Goal: Find specific page/section: Find specific page/section

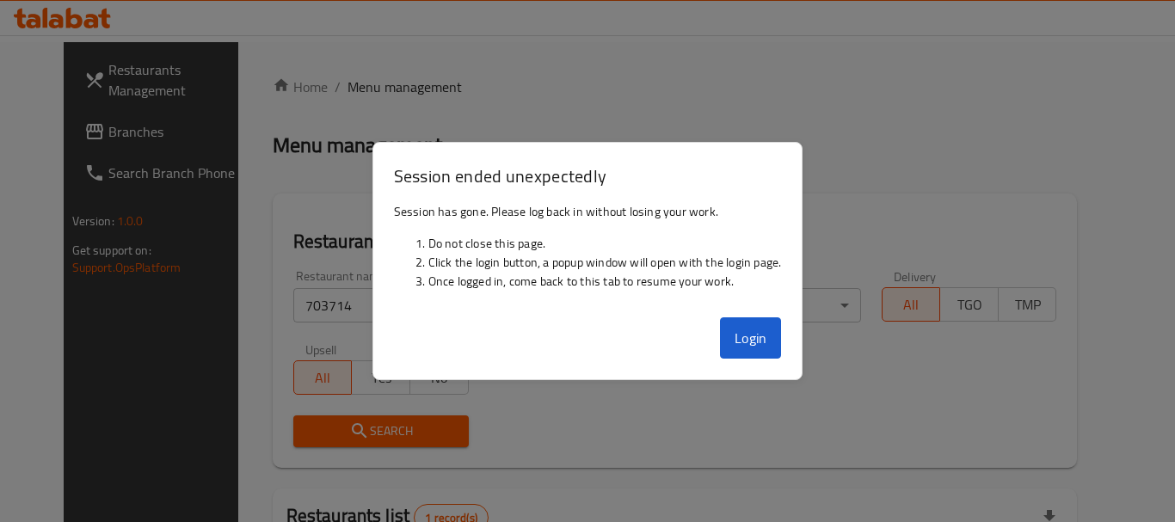
click at [752, 347] on button "Login" at bounding box center [751, 337] width 62 height 41
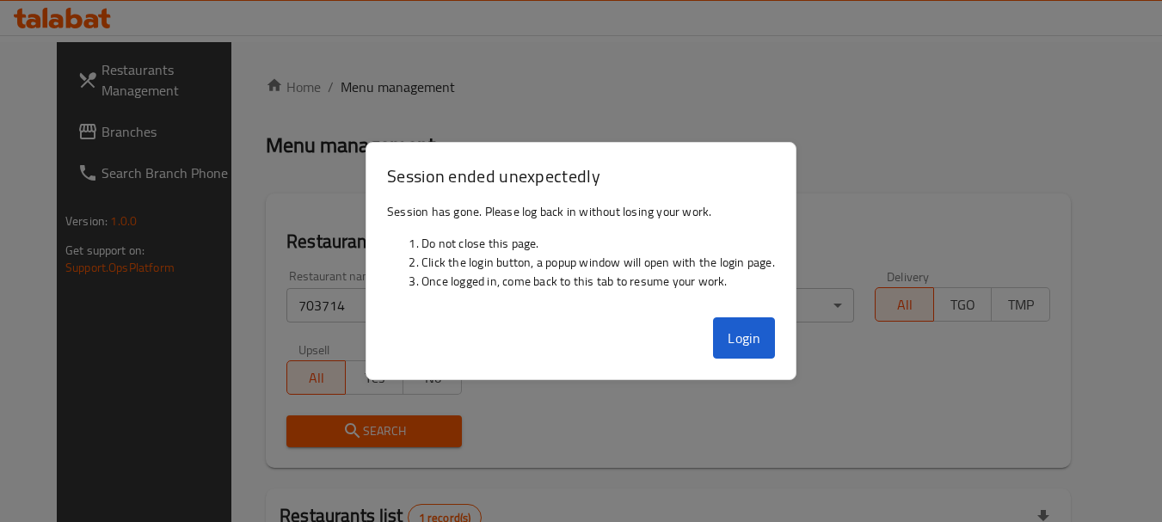
click at [728, 331] on div "Verticals All ​" at bounding box center [766, 296] width 196 height 73
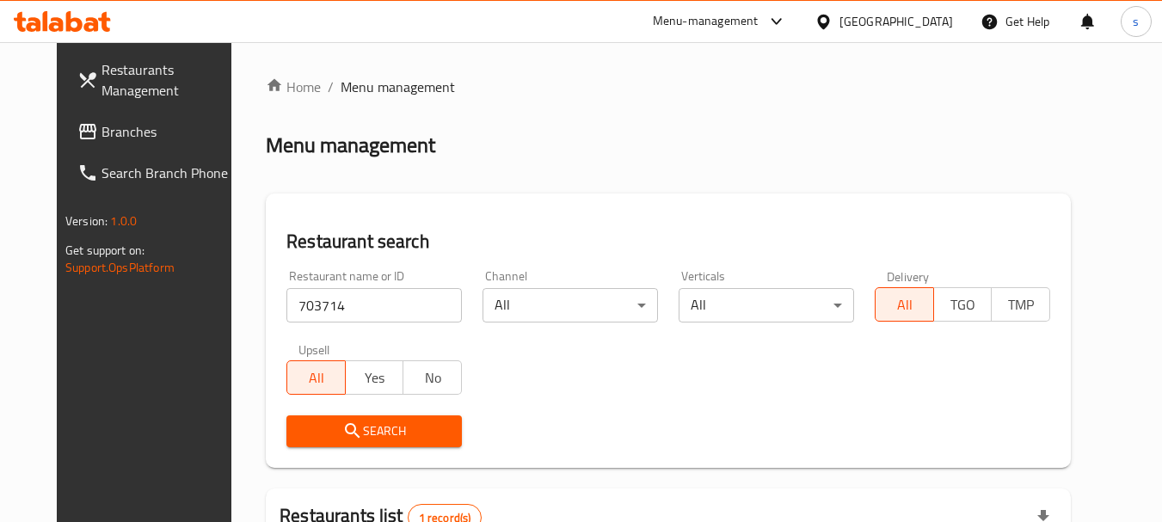
click at [101, 138] on span "Branches" at bounding box center [169, 131] width 136 height 21
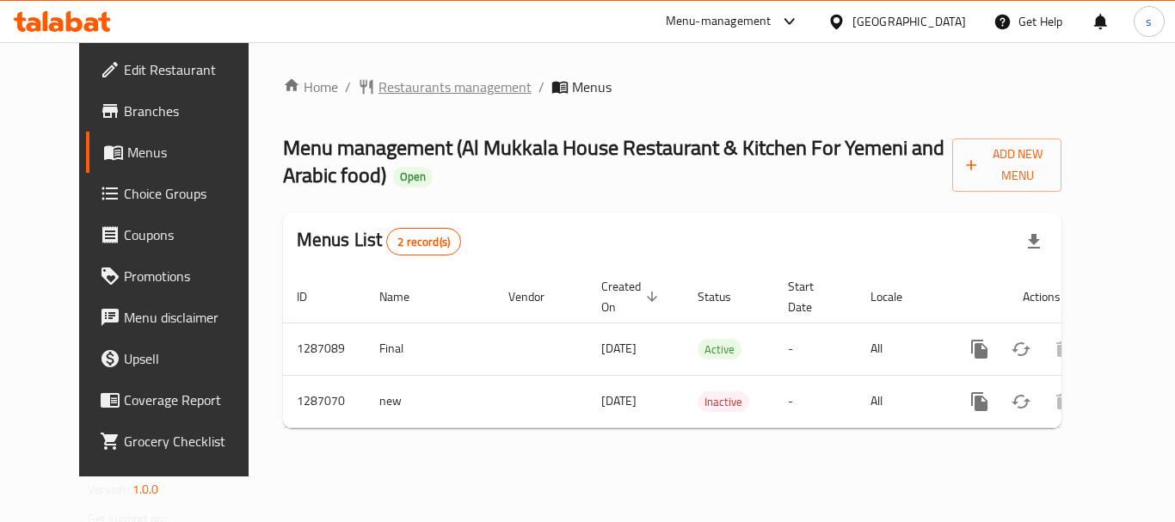
click at [414, 84] on span "Restaurants management" at bounding box center [454, 87] width 153 height 21
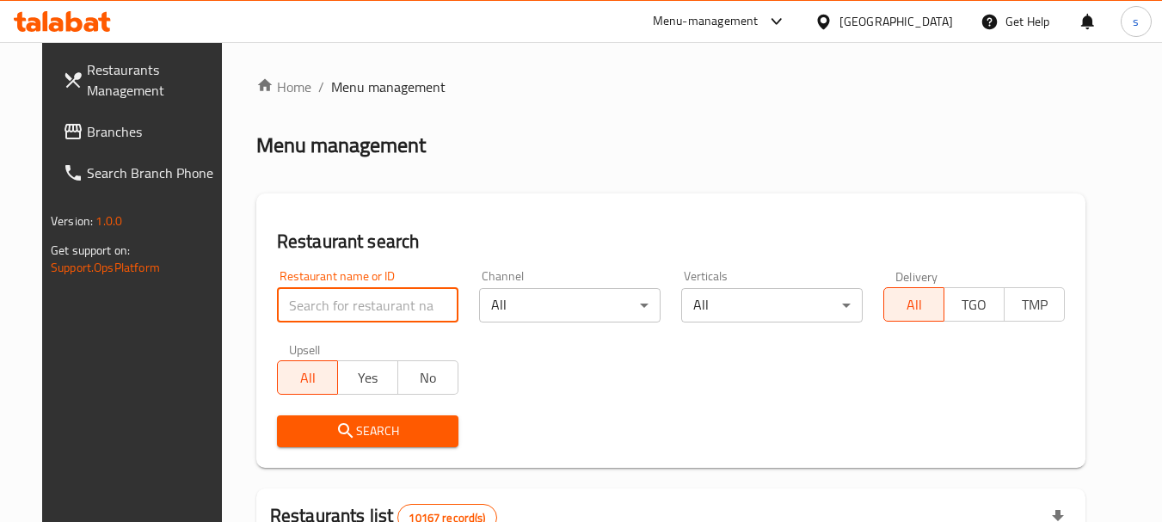
click at [292, 291] on input "search" at bounding box center [367, 305] width 181 height 34
paste input "696571"
type input "696571"
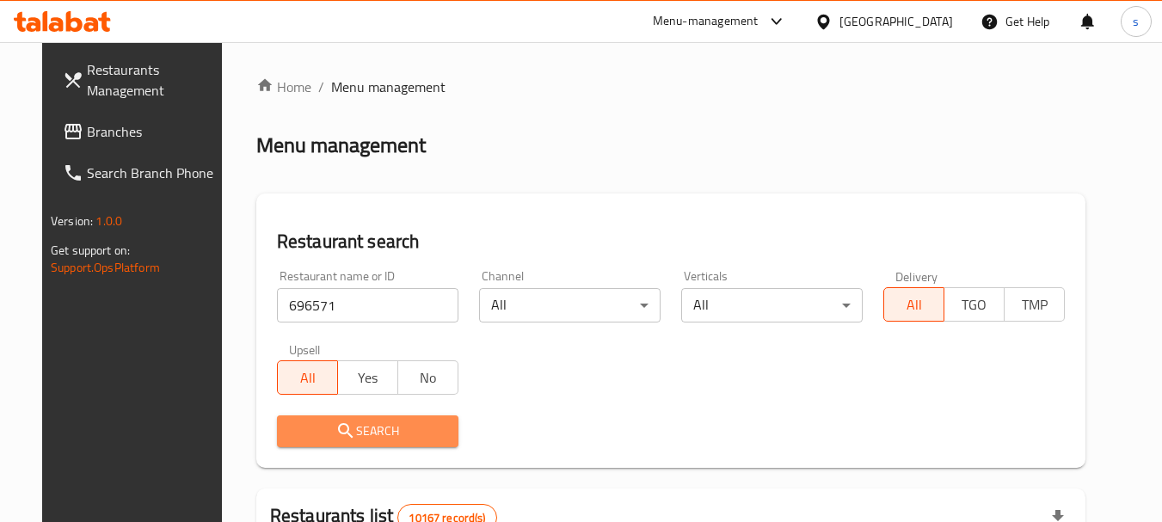
click at [344, 432] on span "Search" at bounding box center [368, 430] width 154 height 21
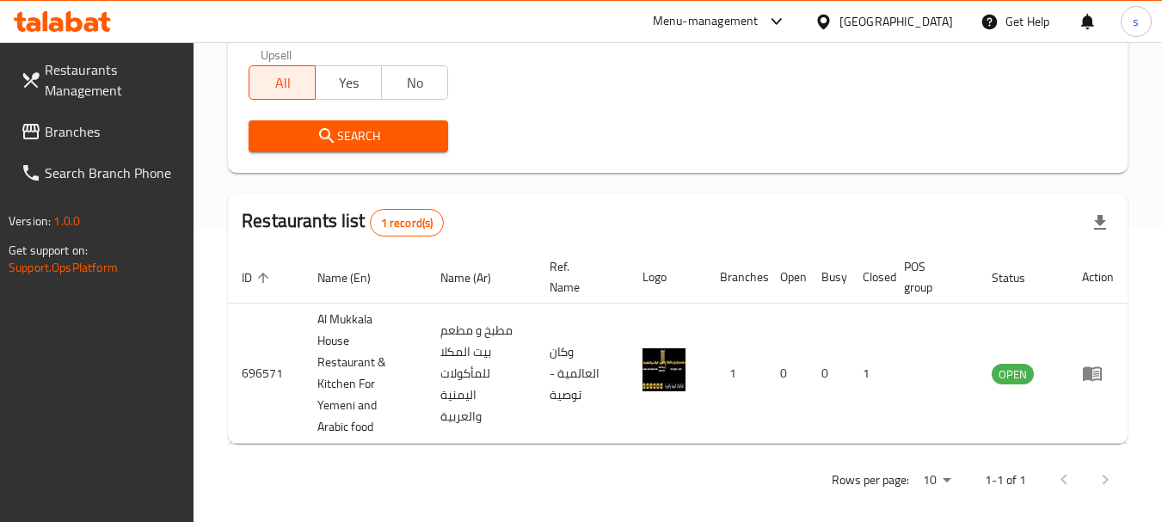
scroll to position [310, 0]
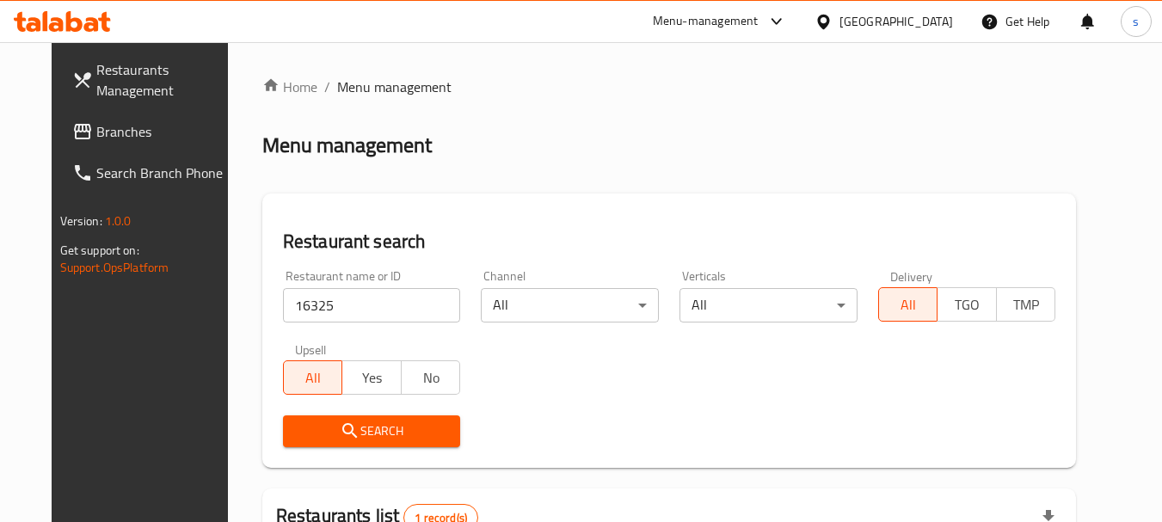
scroll to position [230, 0]
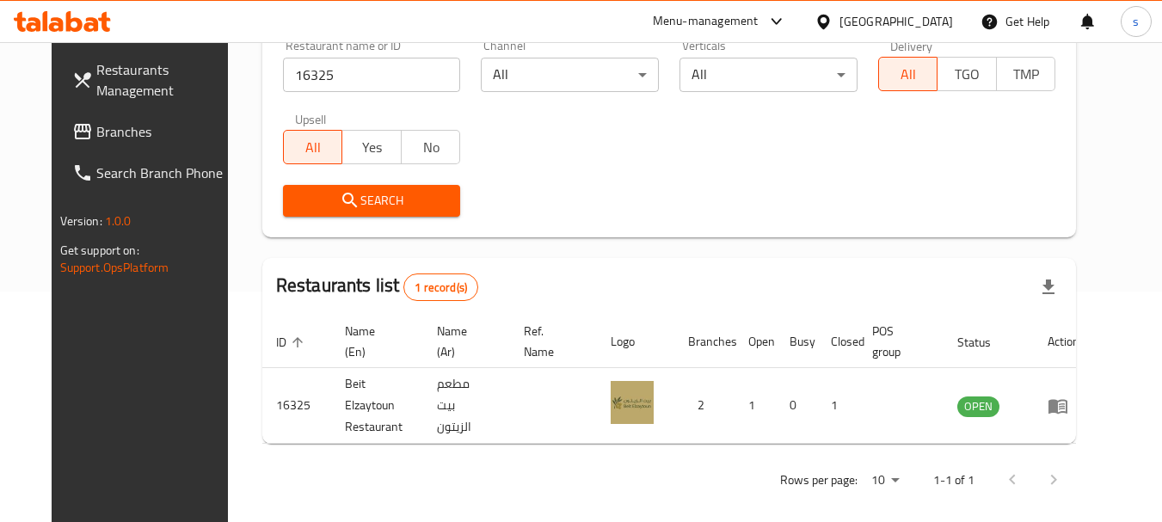
click at [96, 138] on span "Branches" at bounding box center [164, 131] width 136 height 21
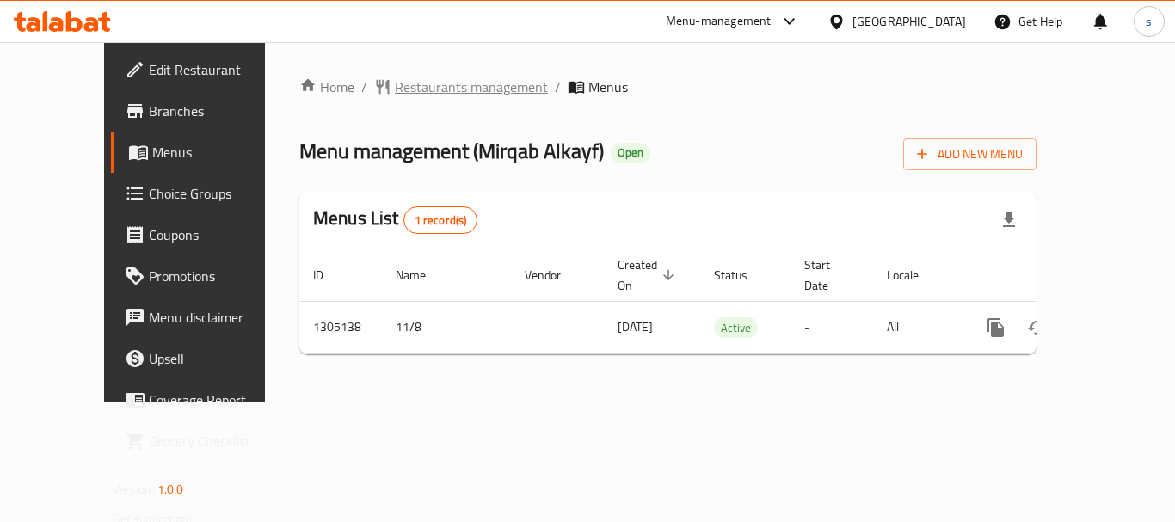
click at [431, 78] on span "Restaurants management" at bounding box center [471, 87] width 153 height 21
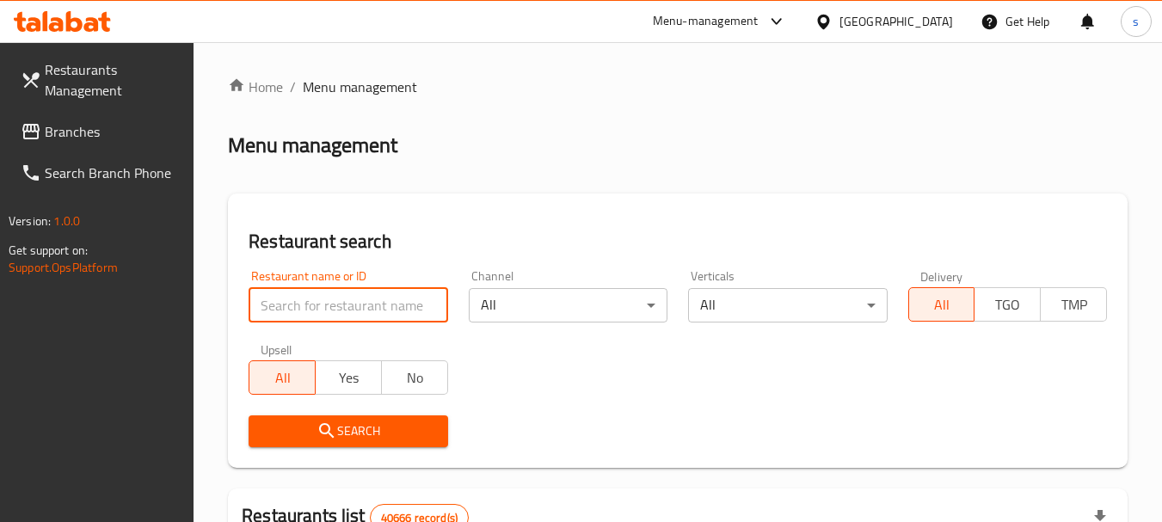
click at [324, 302] on input "search" at bounding box center [348, 305] width 199 height 34
paste input "703553"
type input "703553"
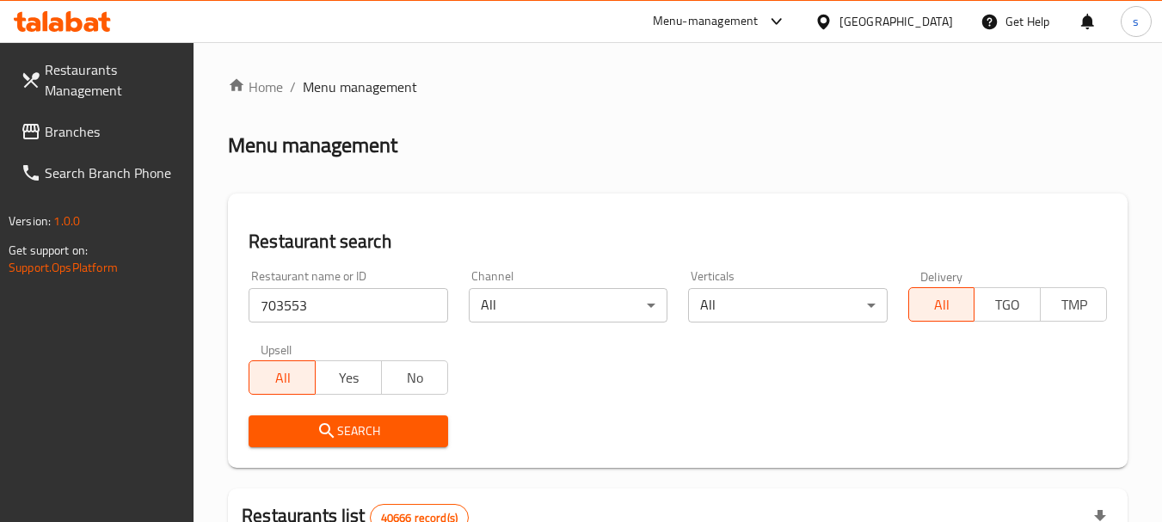
click at [294, 423] on span "Search" at bounding box center [347, 430] width 171 height 21
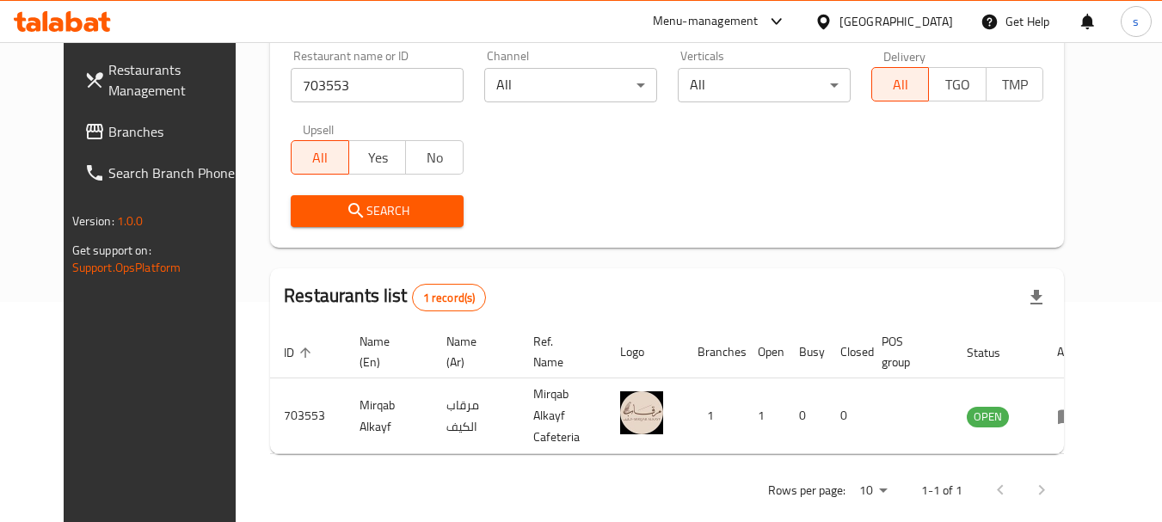
scroll to position [230, 0]
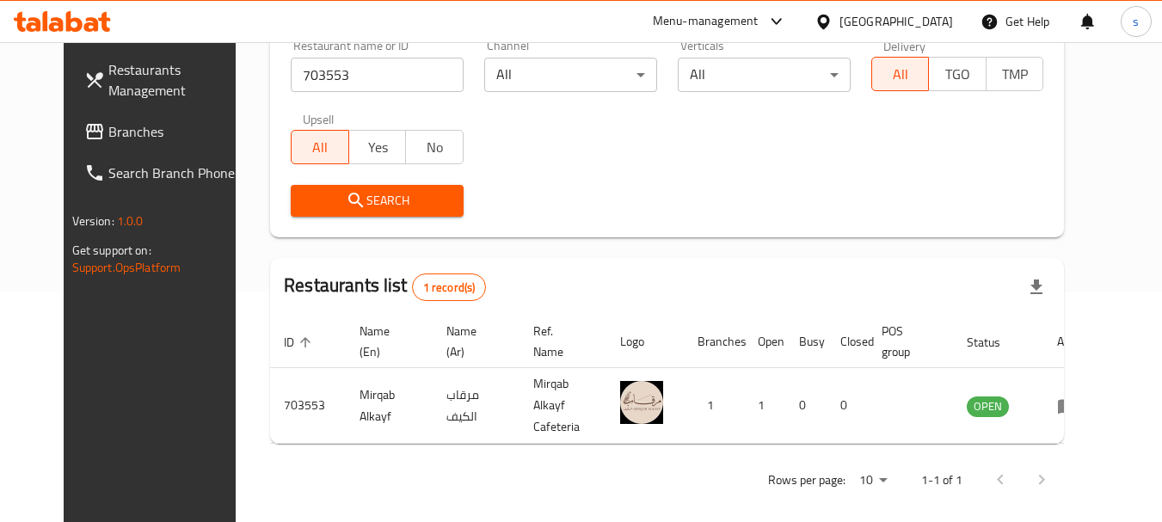
click at [118, 142] on link "Branches" at bounding box center [164, 131] width 187 height 41
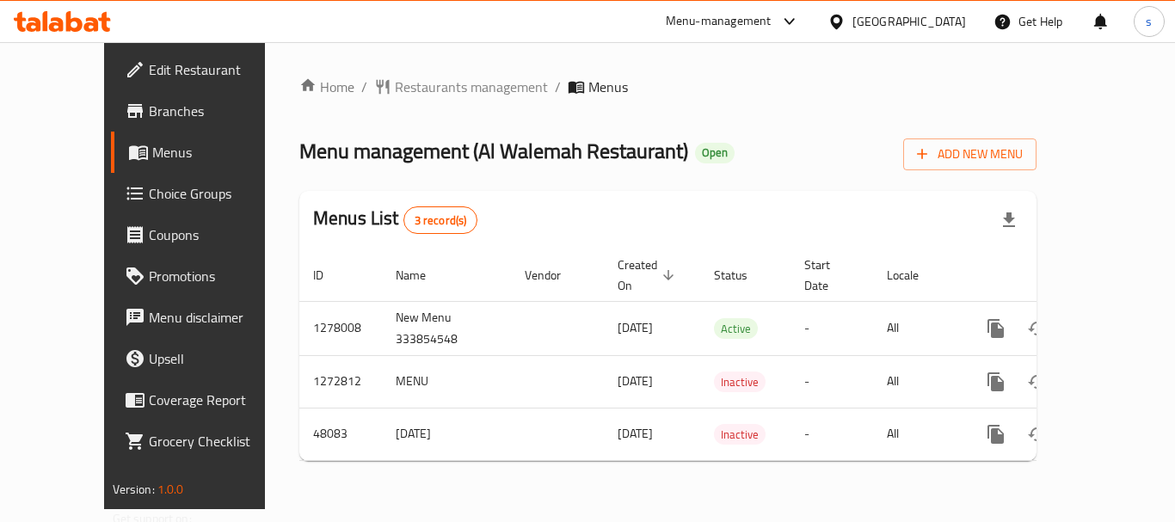
click at [418, 94] on span "Restaurants management" at bounding box center [471, 87] width 153 height 21
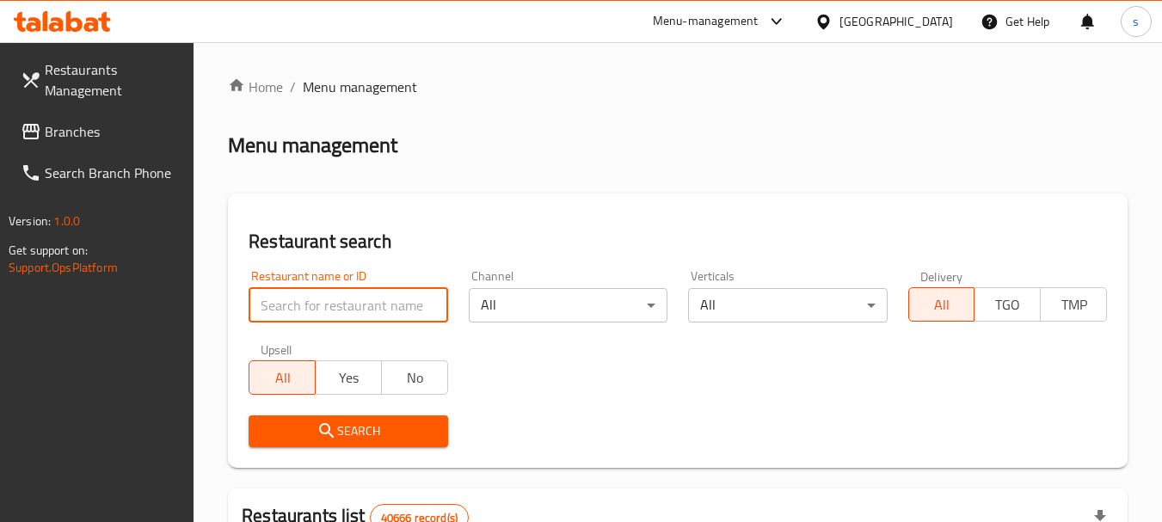
click at [288, 306] on input "search" at bounding box center [348, 305] width 199 height 34
paste input "12511"
type input "12511"
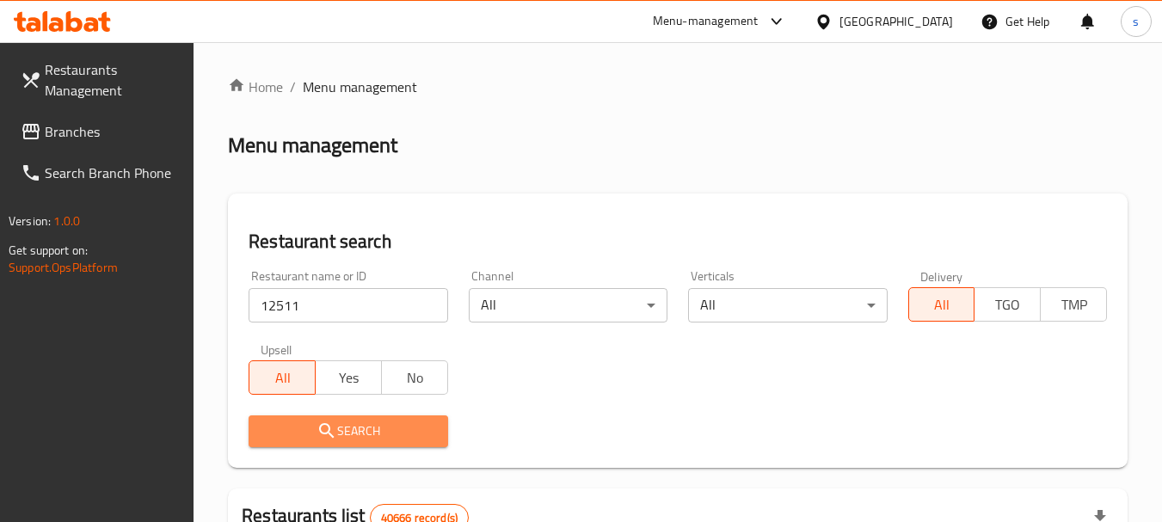
click at [353, 439] on span "Search" at bounding box center [347, 430] width 171 height 21
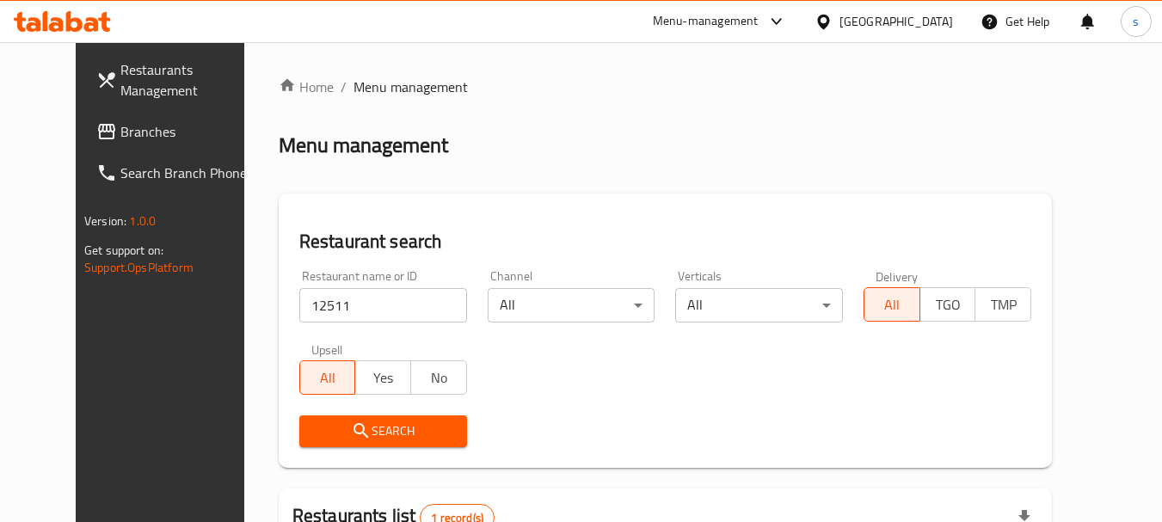
click at [115, 142] on link "Branches" at bounding box center [176, 131] width 187 height 41
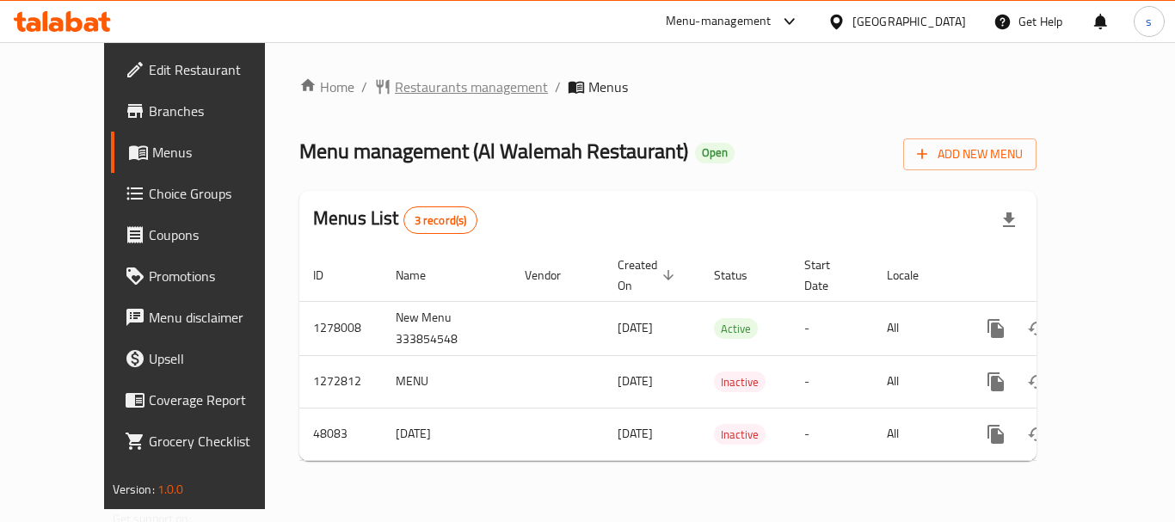
click at [423, 88] on span "Restaurants management" at bounding box center [471, 87] width 153 height 21
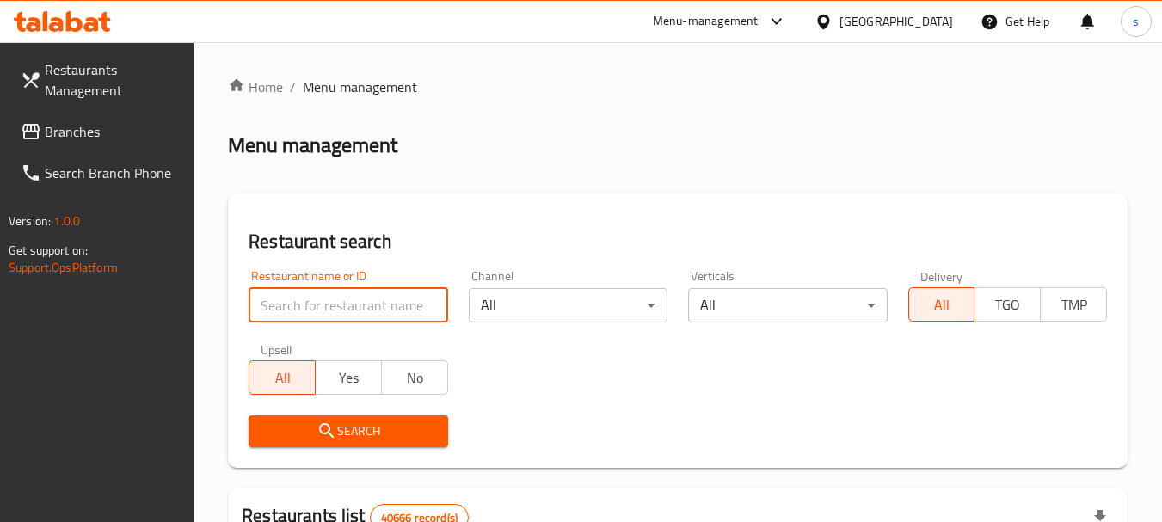
click at [304, 295] on input "search" at bounding box center [348, 305] width 199 height 34
paste input "12511"
type input "12511"
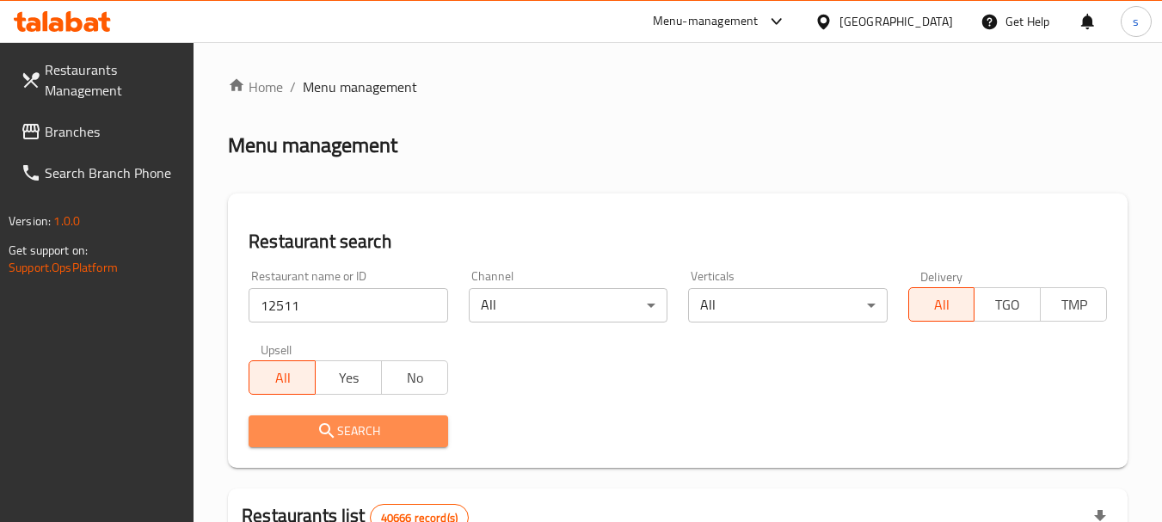
click at [313, 437] on span "Search" at bounding box center [347, 430] width 171 height 21
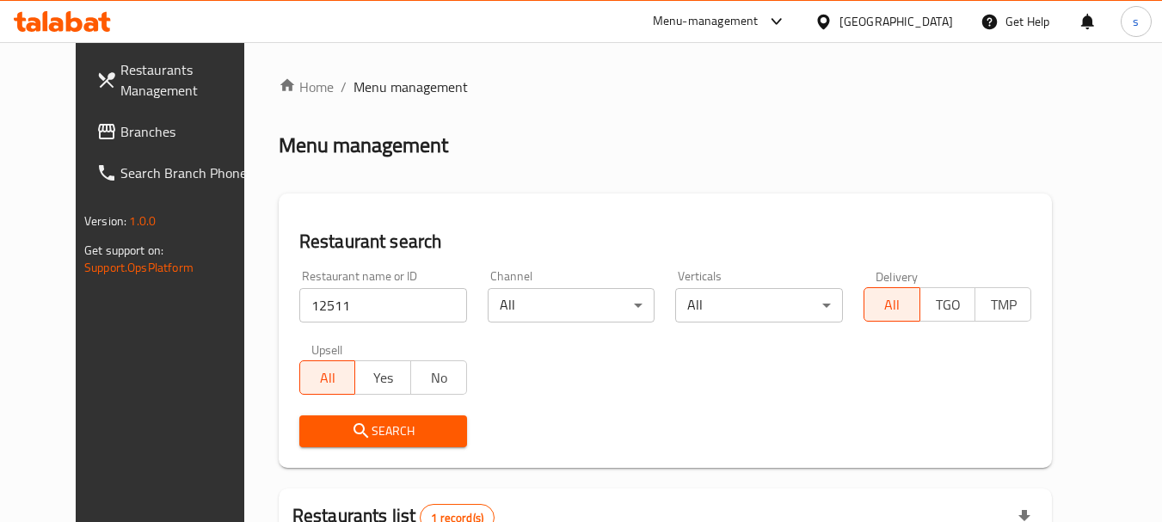
scroll to position [224, 0]
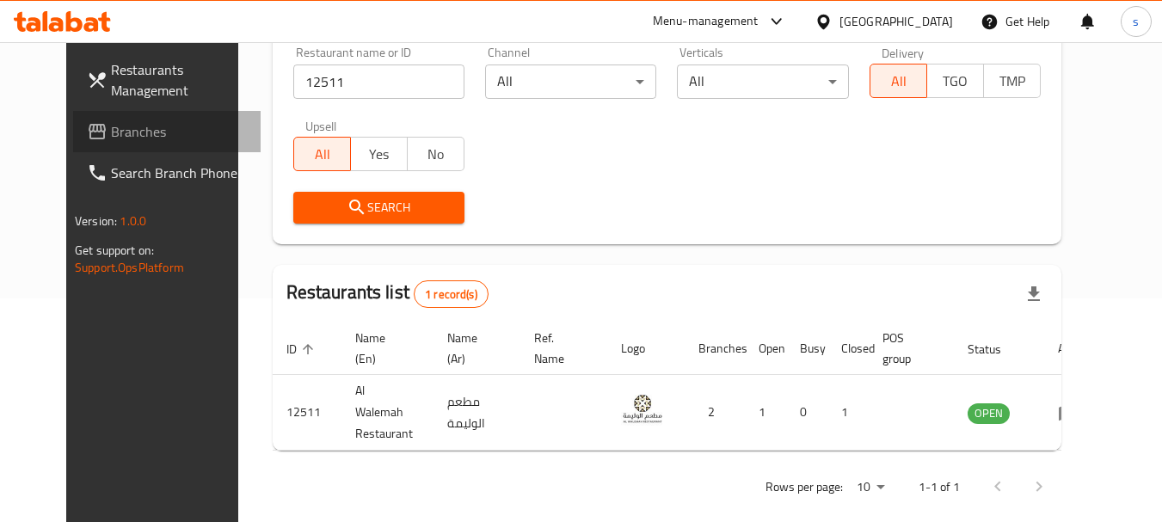
click at [111, 126] on span "Branches" at bounding box center [179, 131] width 136 height 21
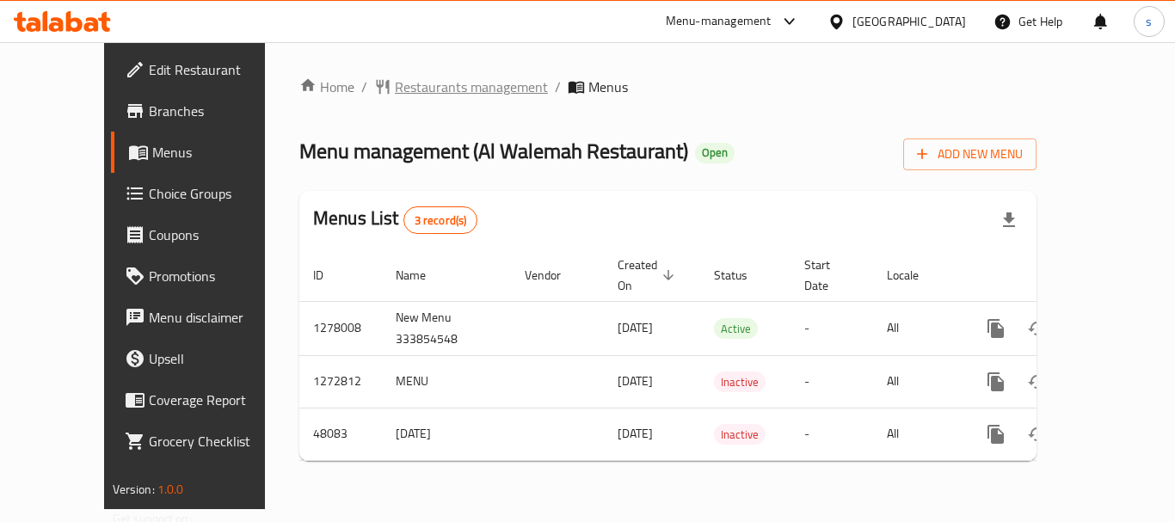
click at [403, 92] on span "Restaurants management" at bounding box center [471, 87] width 153 height 21
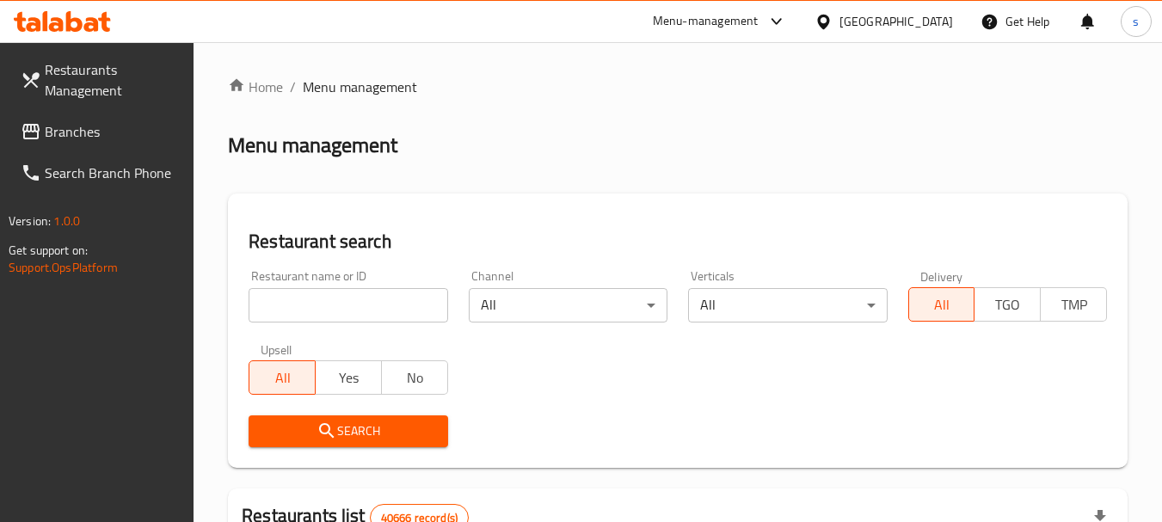
click at [316, 300] on input "search" at bounding box center [348, 305] width 199 height 34
paste input "12511"
type input "12511"
click at [278, 430] on span "Search" at bounding box center [347, 430] width 171 height 21
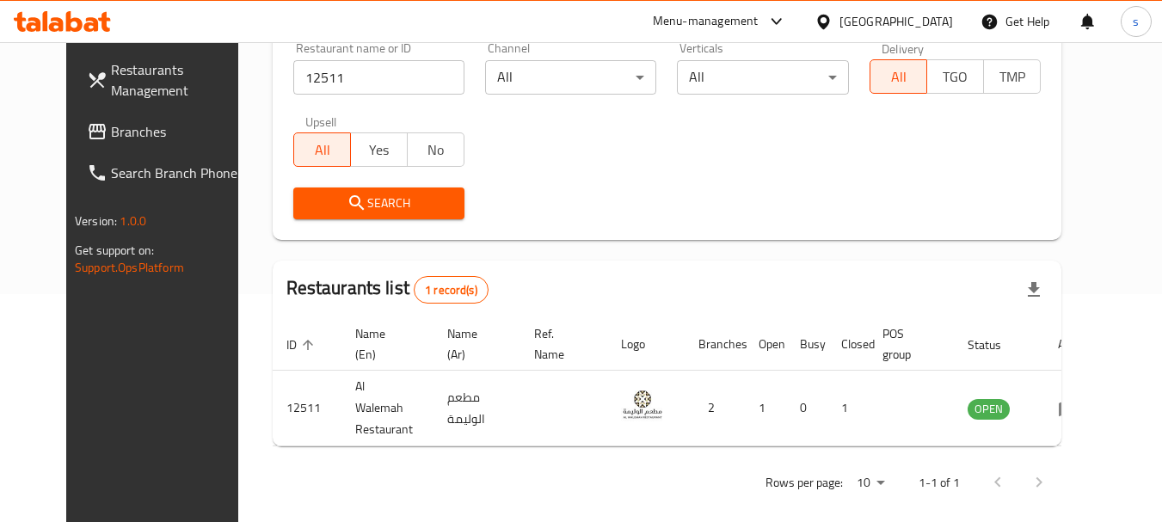
scroll to position [230, 0]
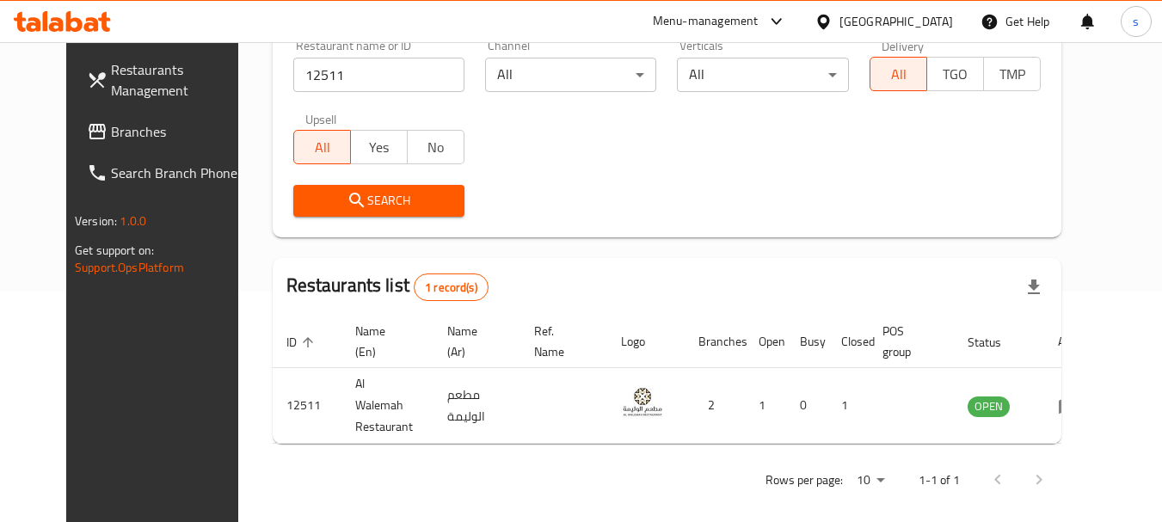
click at [111, 121] on span "Branches" at bounding box center [179, 131] width 136 height 21
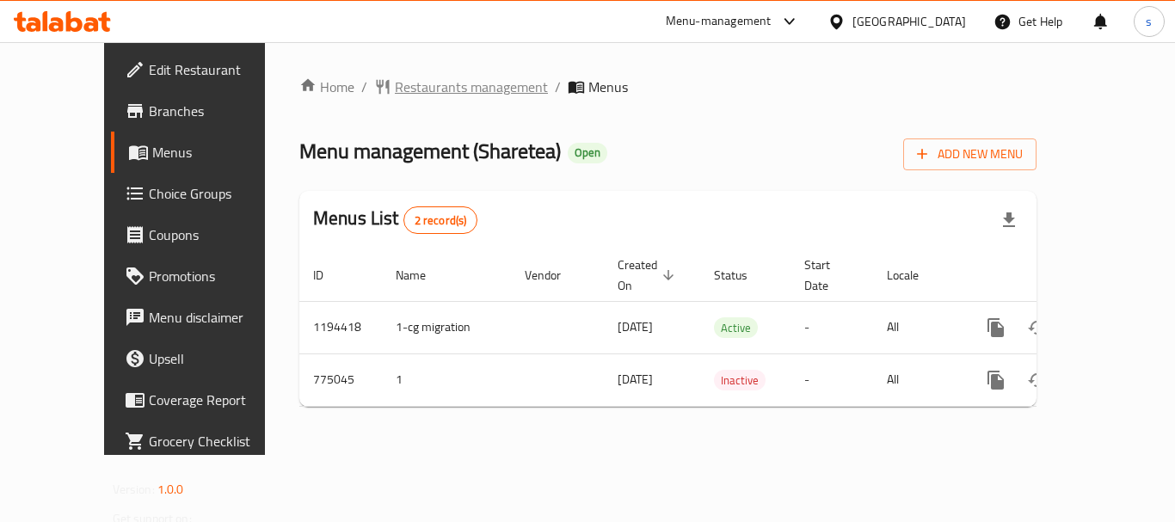
click at [426, 85] on span "Restaurants management" at bounding box center [471, 87] width 153 height 21
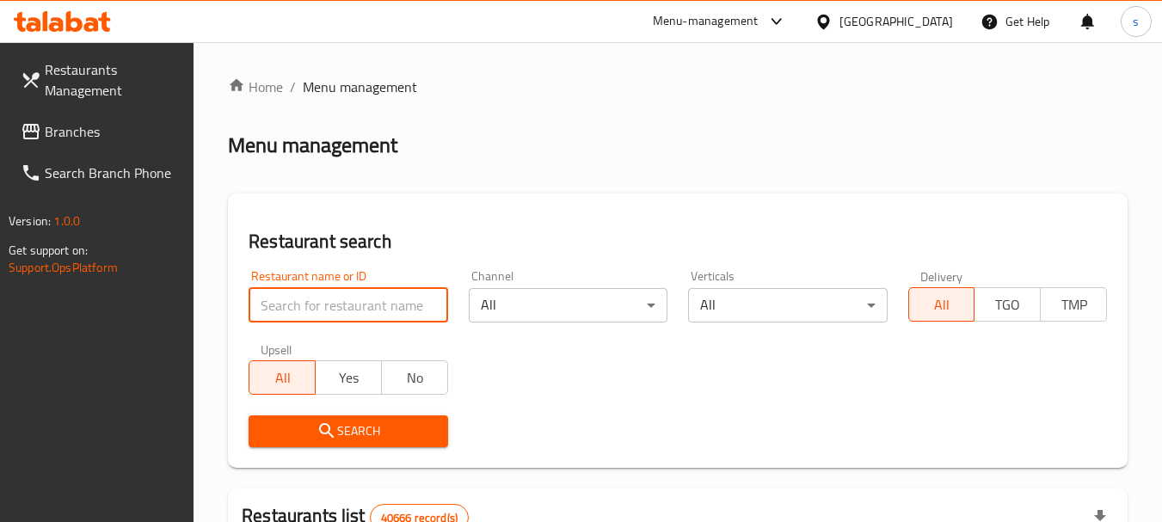
click at [312, 304] on input "search" at bounding box center [348, 305] width 199 height 34
paste input "652087"
type input "652087"
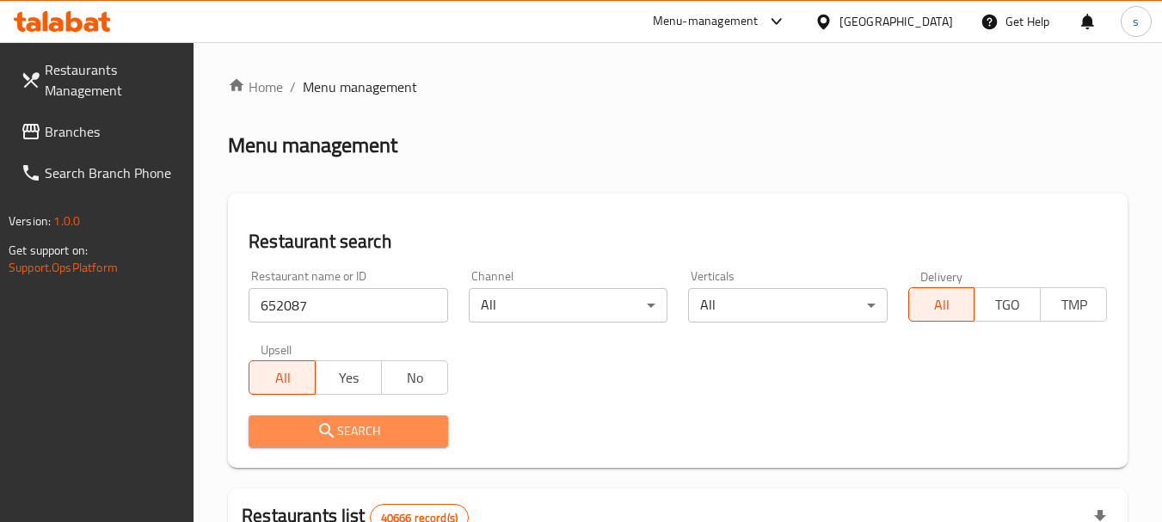
click at [304, 427] on span "Search" at bounding box center [347, 430] width 171 height 21
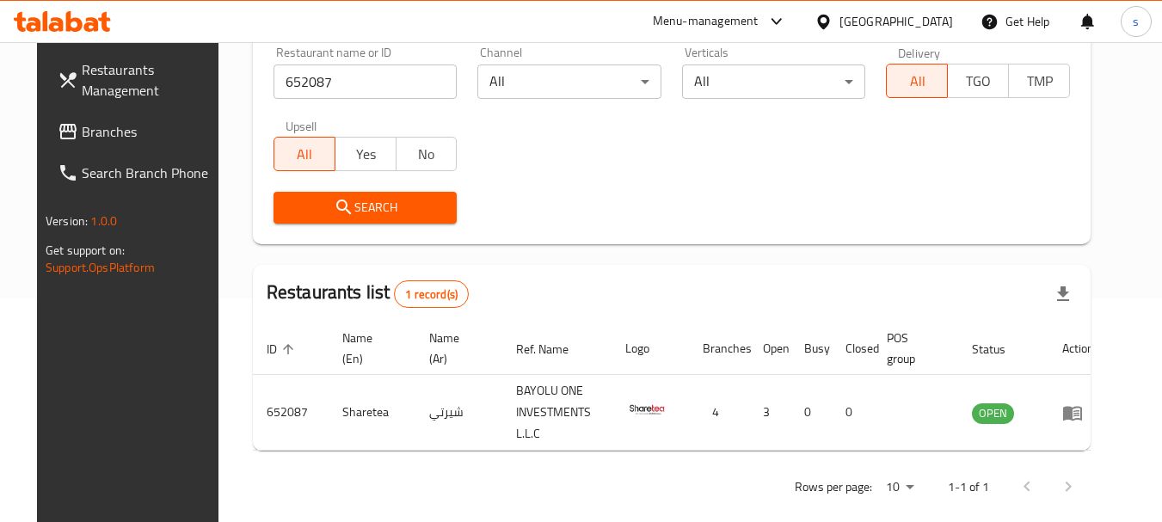
scroll to position [230, 0]
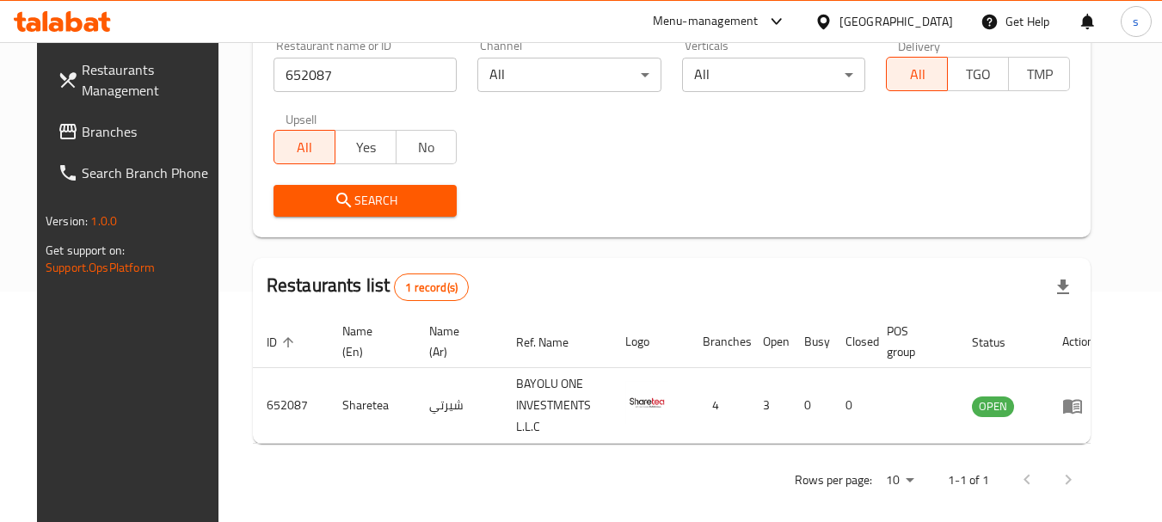
click at [77, 146] on link "Branches" at bounding box center [137, 131] width 187 height 41
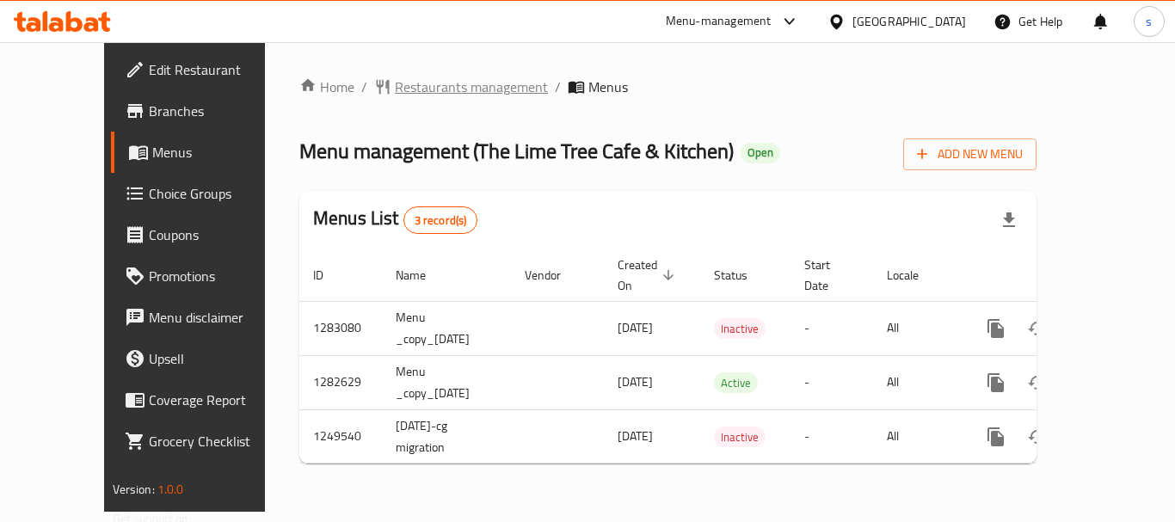
click at [395, 86] on span "Restaurants management" at bounding box center [471, 87] width 153 height 21
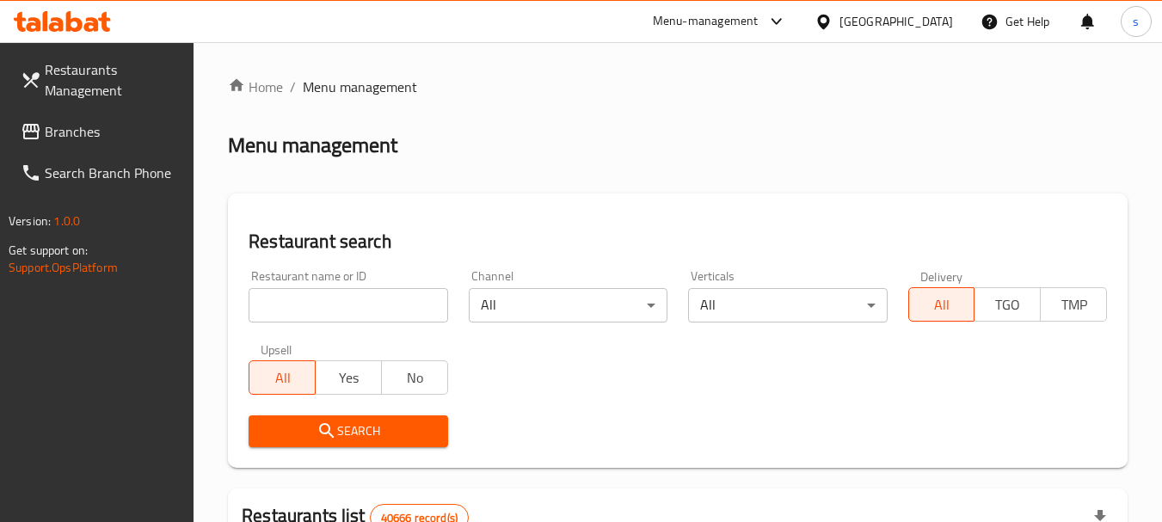
click at [340, 298] on input "search" at bounding box center [348, 305] width 199 height 34
paste input "643670"
type input "643670"
click at [322, 425] on icon "submit" at bounding box center [326, 430] width 15 height 15
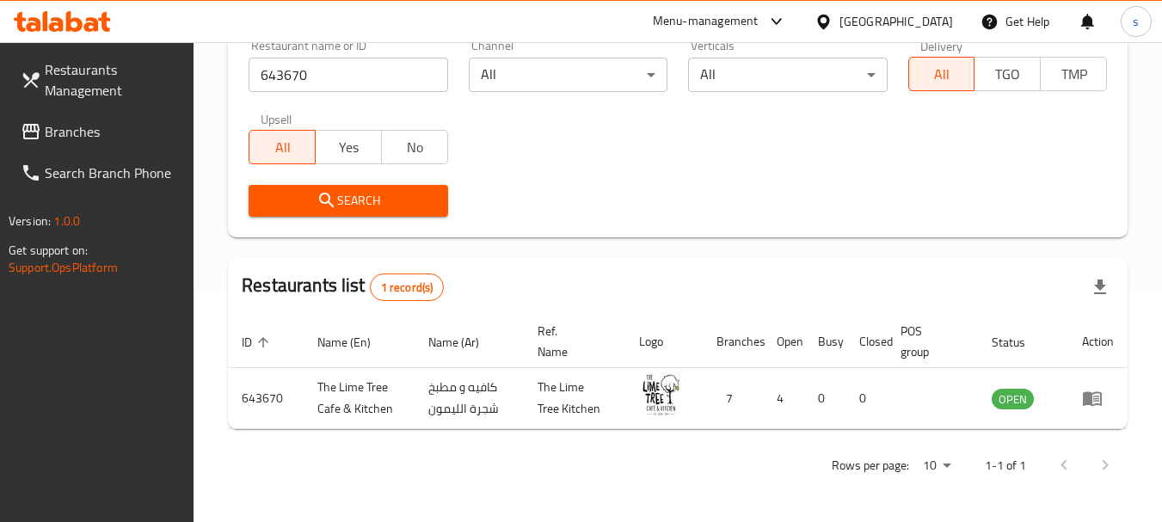
click at [52, 130] on span "Branches" at bounding box center [113, 131] width 136 height 21
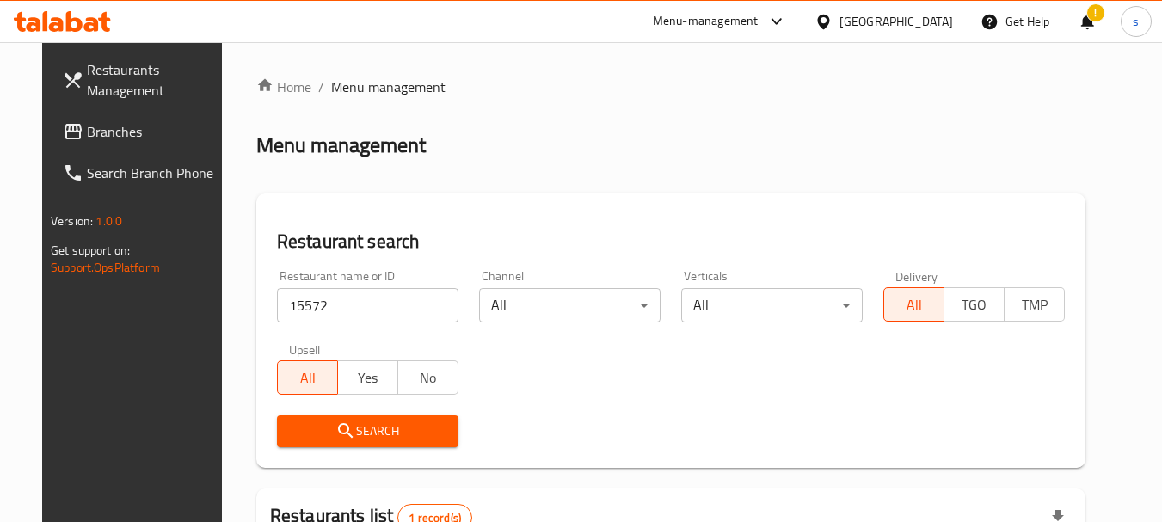
scroll to position [230, 0]
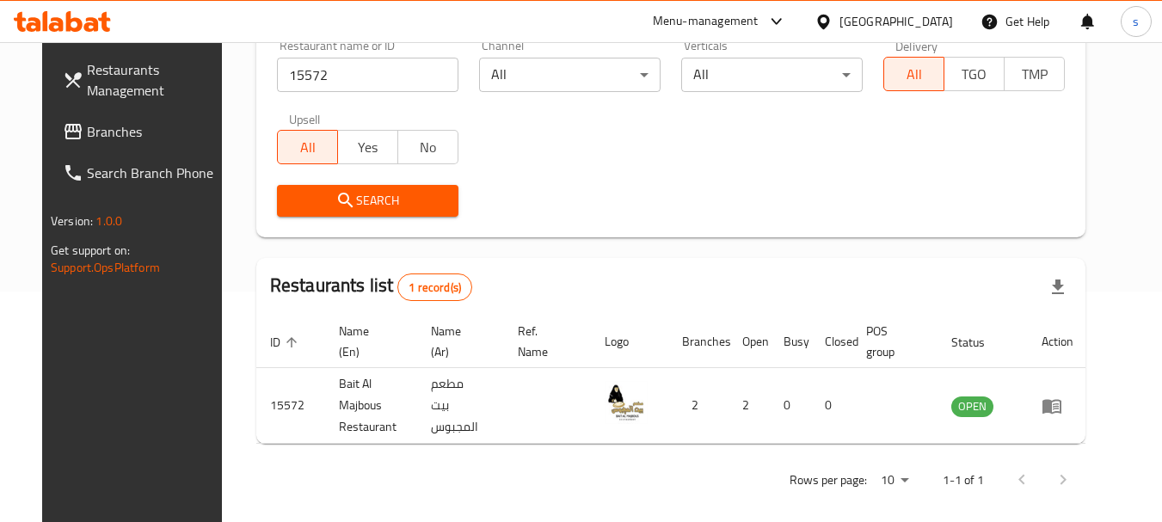
click at [87, 132] on span "Branches" at bounding box center [155, 131] width 136 height 21
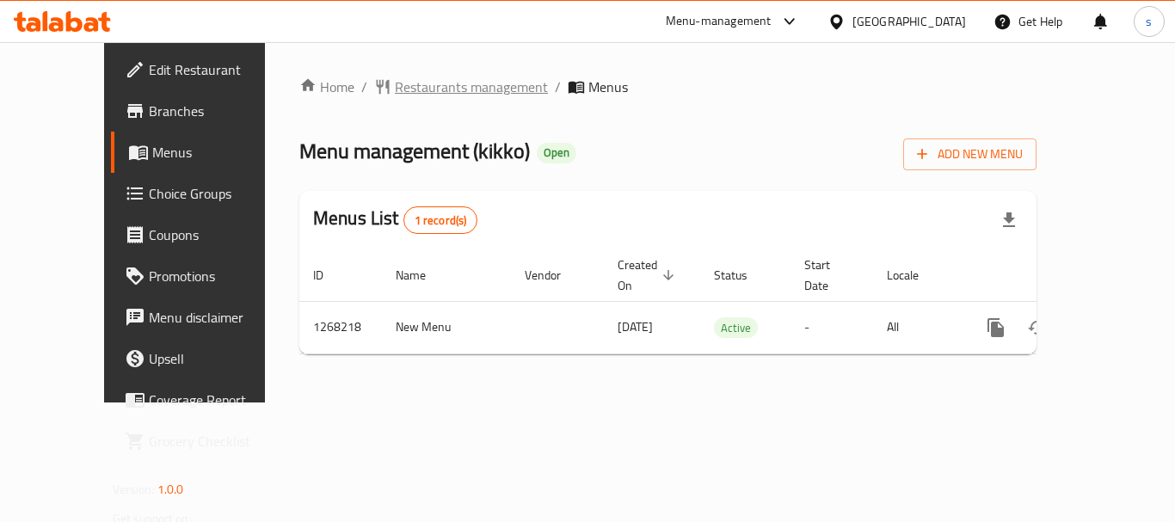
click at [430, 88] on span "Restaurants management" at bounding box center [471, 87] width 153 height 21
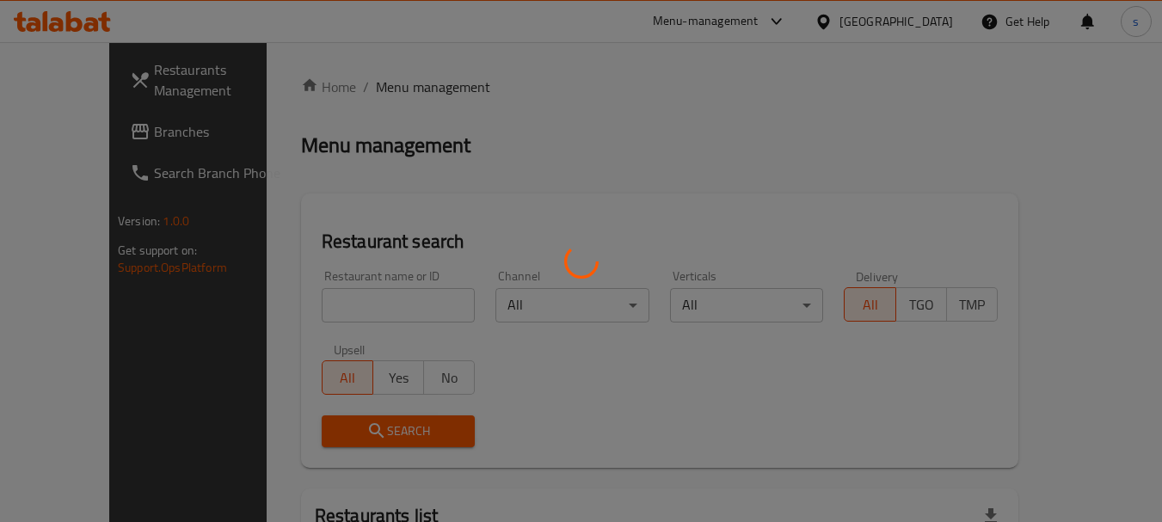
click at [313, 304] on div at bounding box center [581, 261] width 1162 height 522
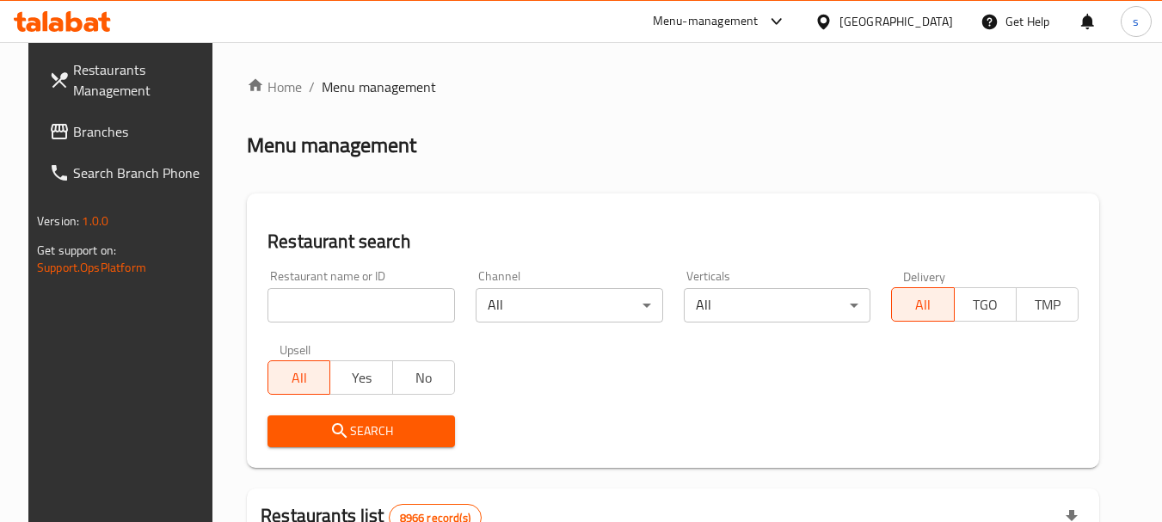
click at [331, 306] on input "search" at bounding box center [360, 305] width 187 height 34
paste input "687882"
type input "687882"
click at [359, 425] on span "Search" at bounding box center [361, 430] width 160 height 21
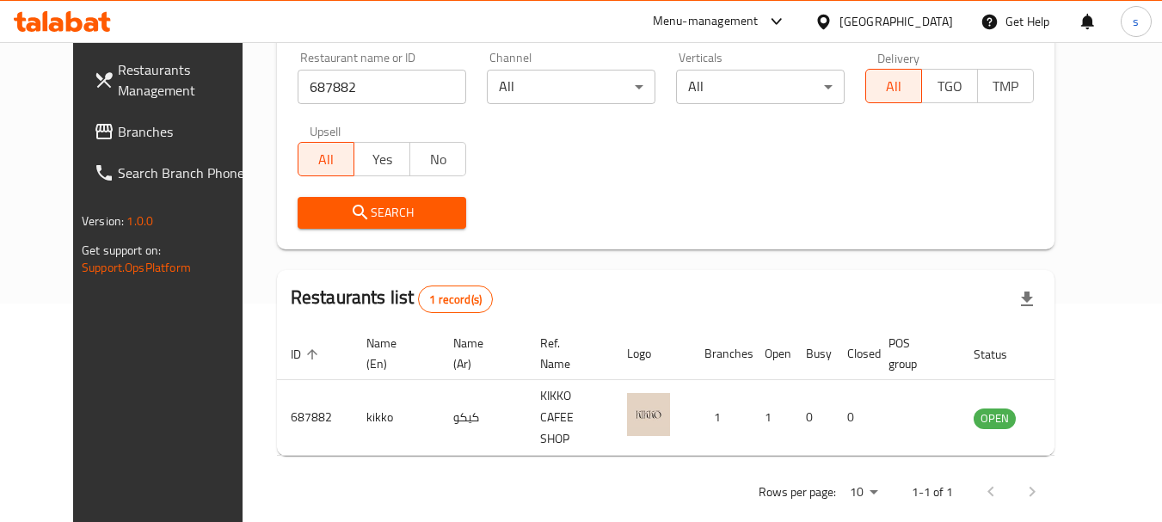
scroll to position [230, 0]
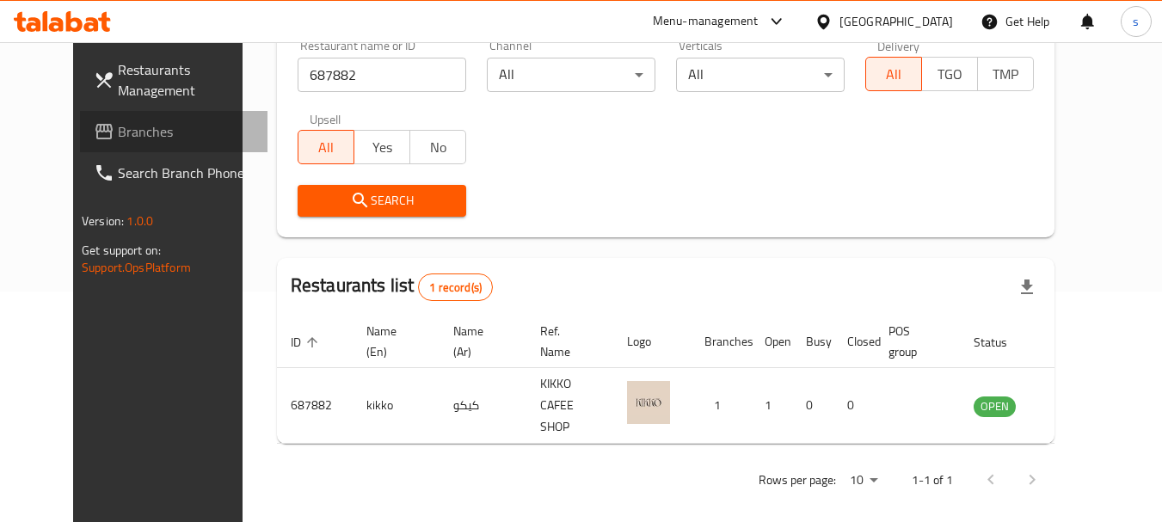
click at [118, 135] on span "Branches" at bounding box center [186, 131] width 136 height 21
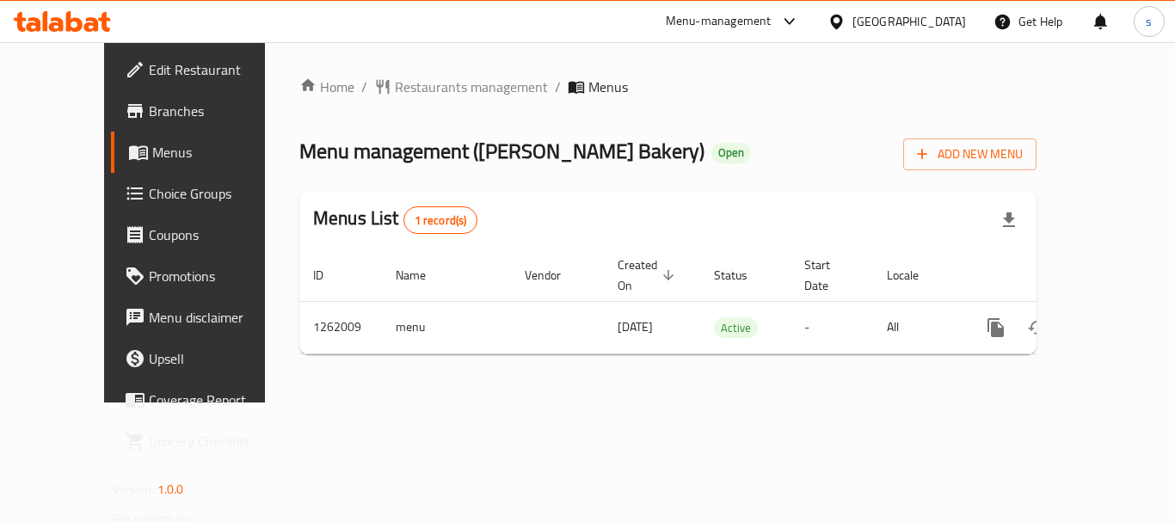
click at [405, 86] on span "Restaurants management" at bounding box center [471, 87] width 153 height 21
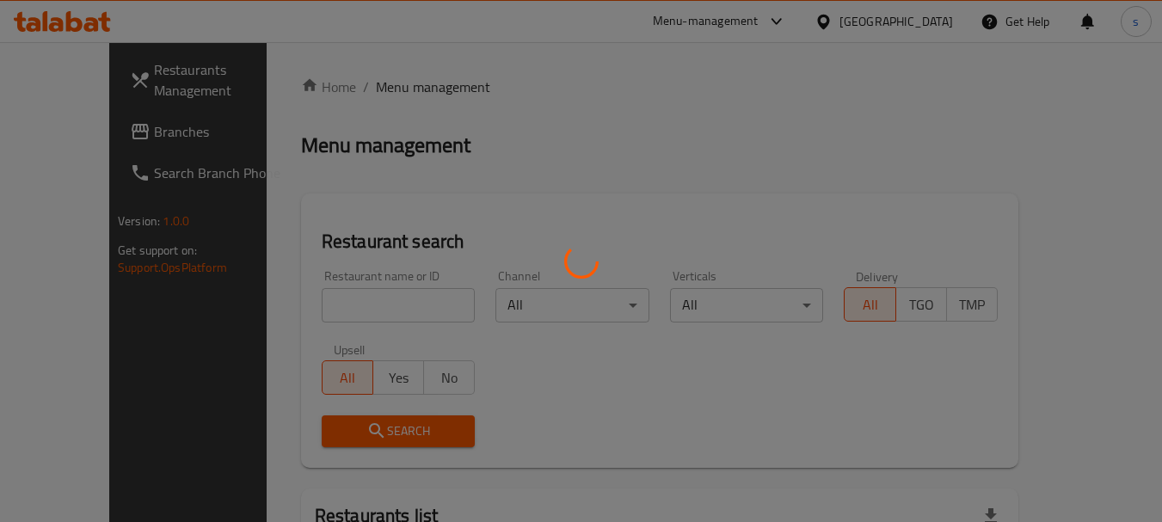
click at [304, 307] on div at bounding box center [581, 261] width 1162 height 522
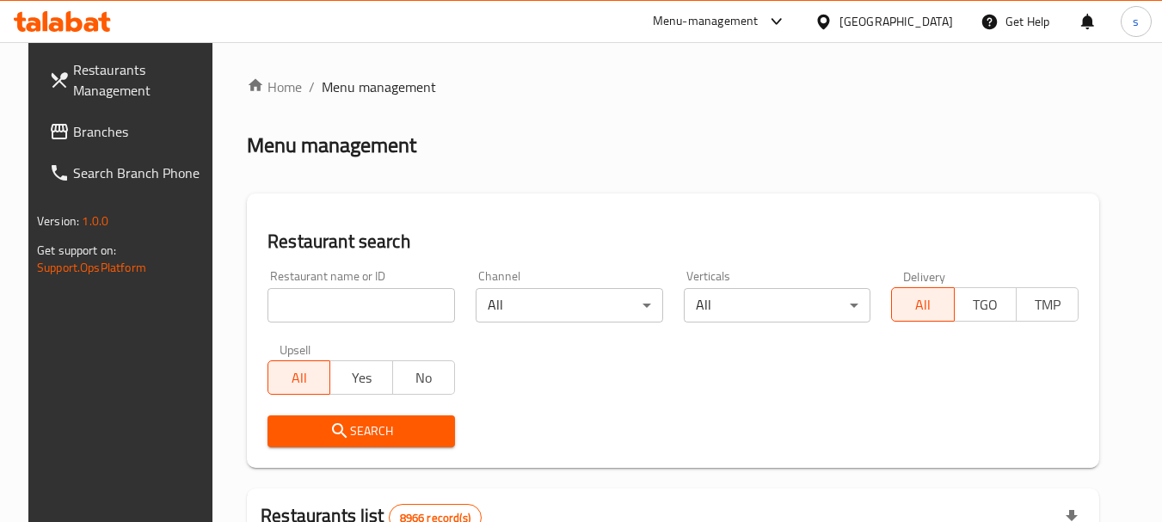
click at [304, 307] on input "search" at bounding box center [360, 305] width 187 height 34
paste input "685408"
type input "685408"
click at [288, 430] on span "Search" at bounding box center [361, 430] width 160 height 21
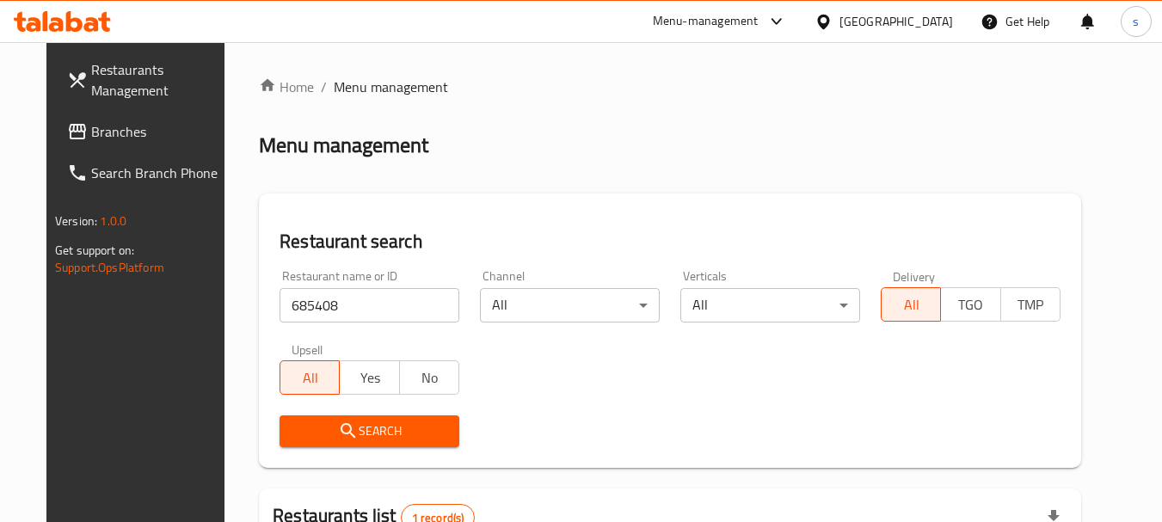
scroll to position [224, 0]
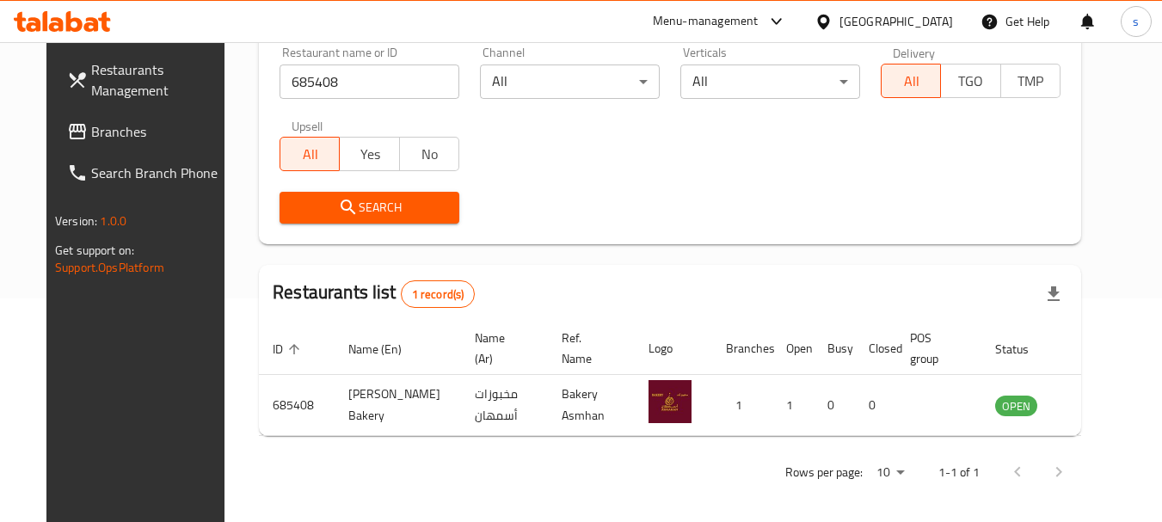
click at [92, 133] on span "Branches" at bounding box center [159, 131] width 136 height 21
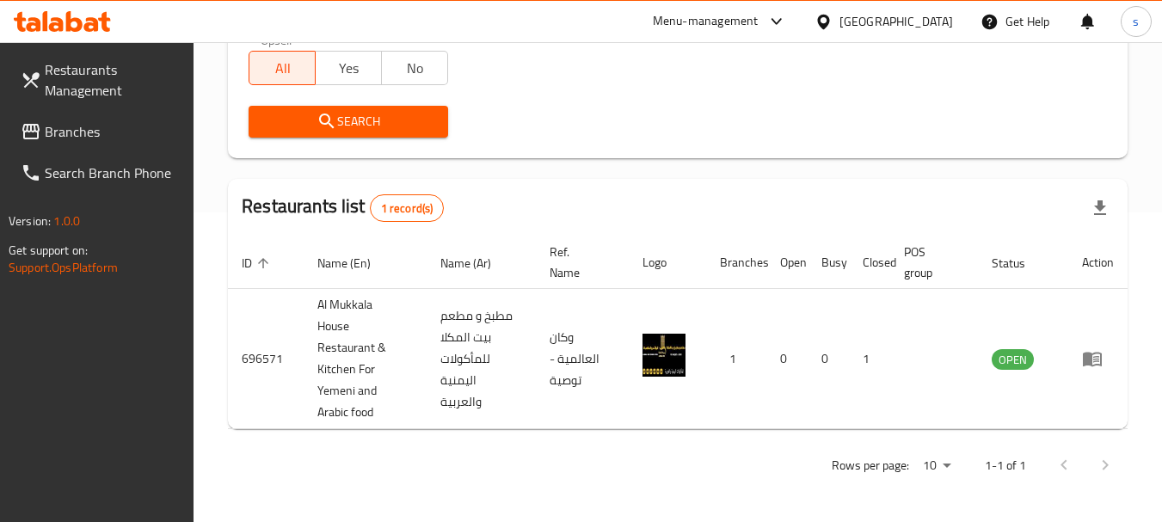
click at [121, 135] on span "Branches" at bounding box center [113, 131] width 136 height 21
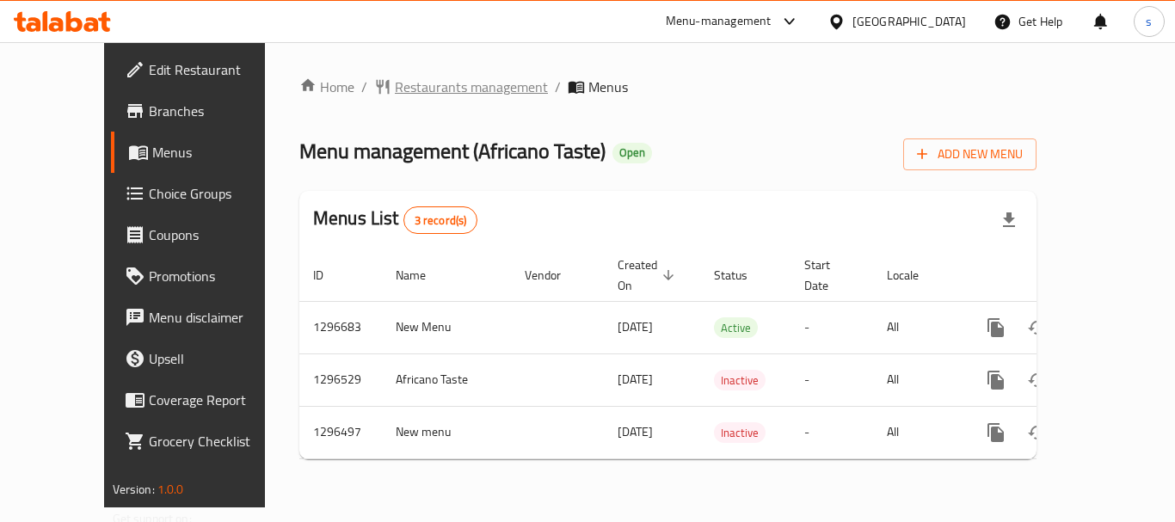
click at [395, 93] on span "Restaurants management" at bounding box center [471, 87] width 153 height 21
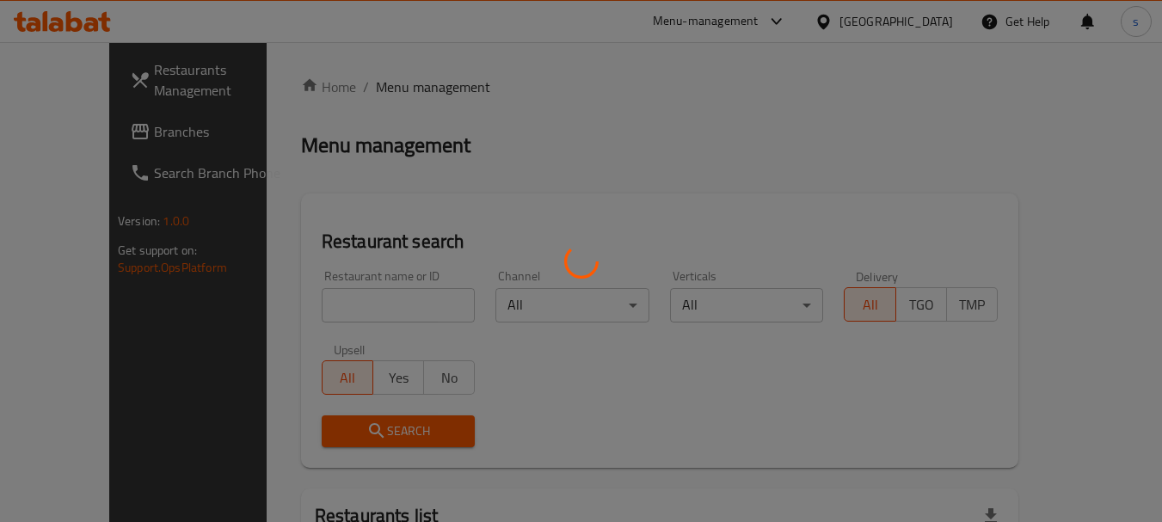
click at [310, 303] on div at bounding box center [581, 261] width 1162 height 522
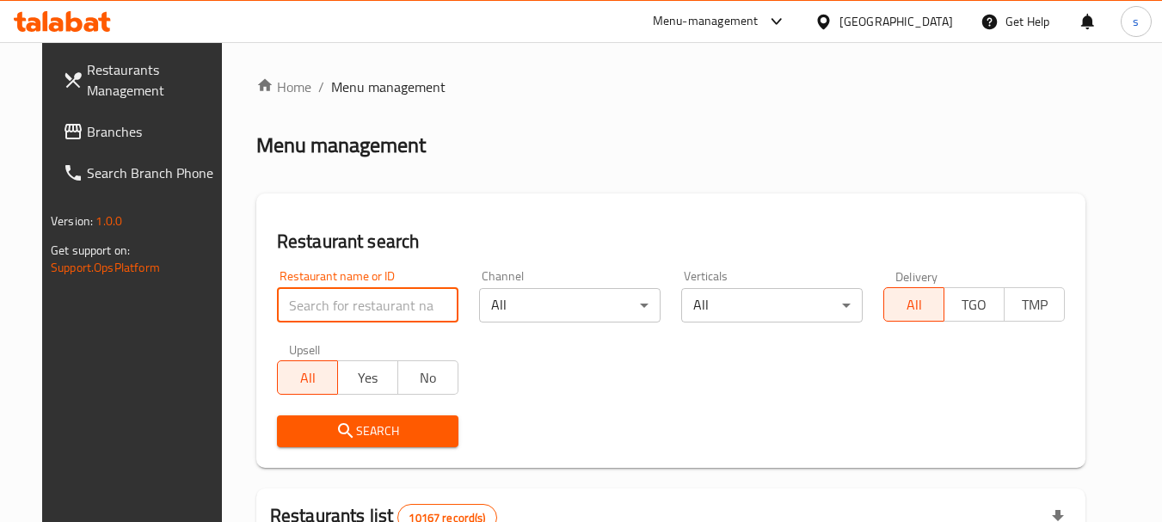
click at [334, 306] on input "search" at bounding box center [367, 305] width 181 height 34
paste input "699549"
type input "699549"
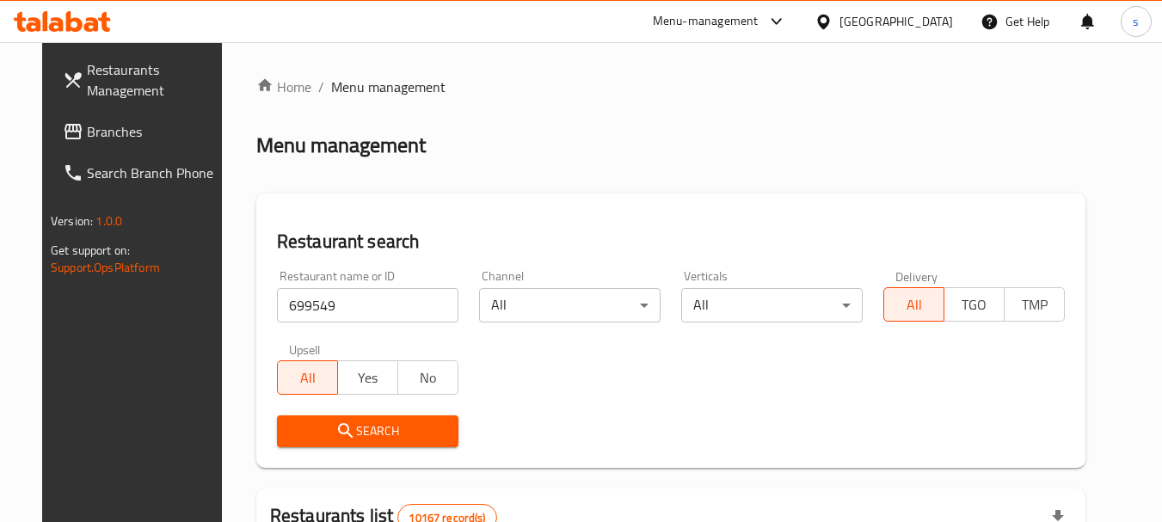
click at [298, 435] on span "Search" at bounding box center [368, 430] width 154 height 21
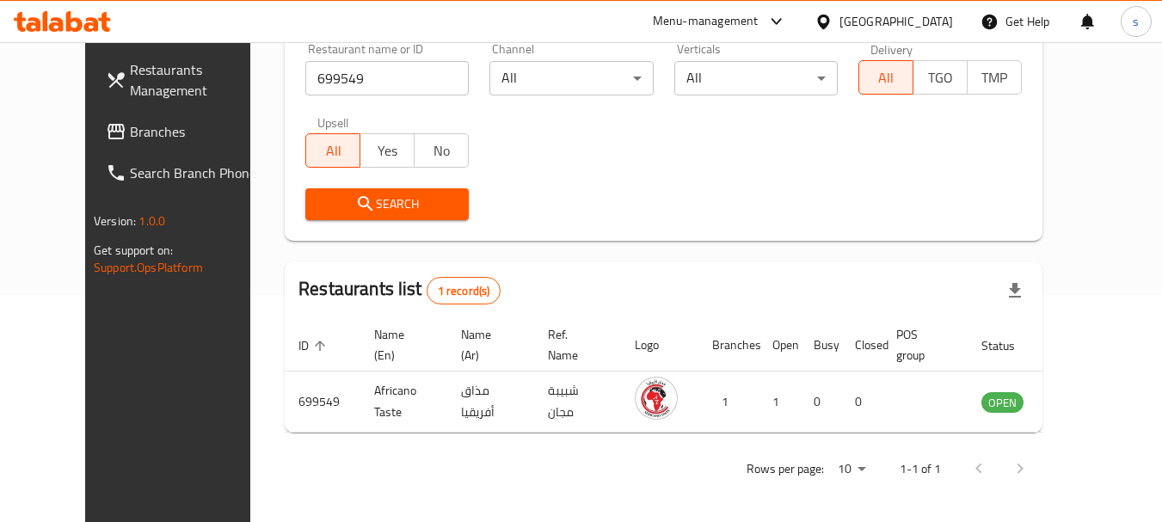
scroll to position [230, 0]
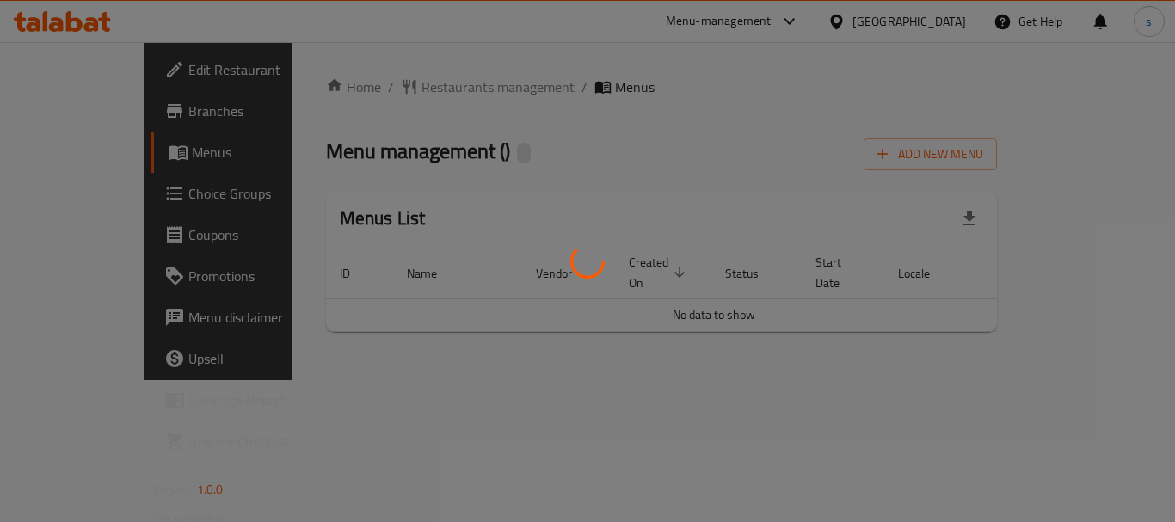
click at [381, 93] on div at bounding box center [587, 261] width 1175 height 522
click at [411, 85] on div at bounding box center [587, 261] width 1175 height 522
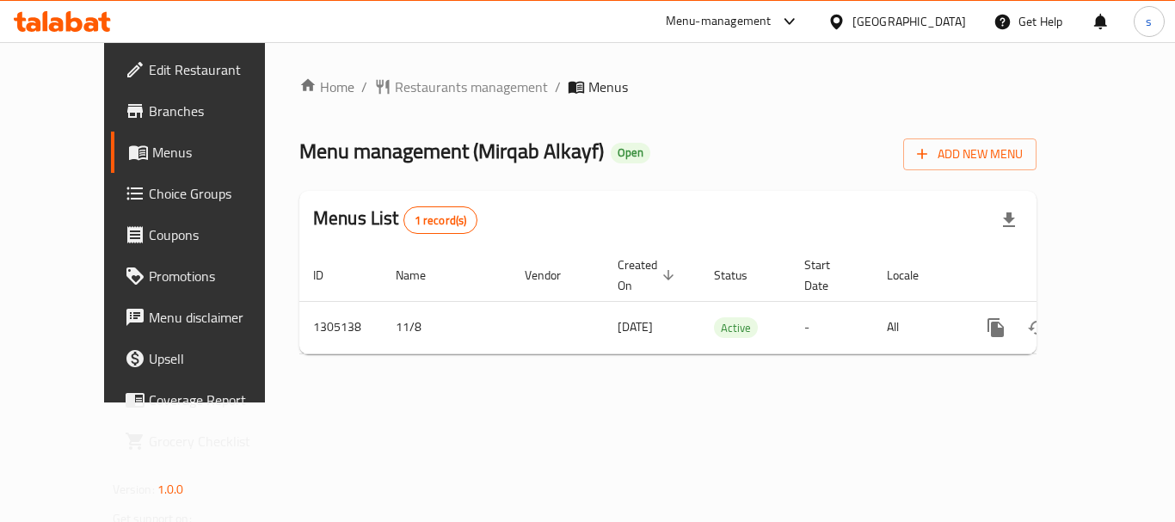
click at [450, 87] on span "Restaurants management" at bounding box center [471, 87] width 153 height 21
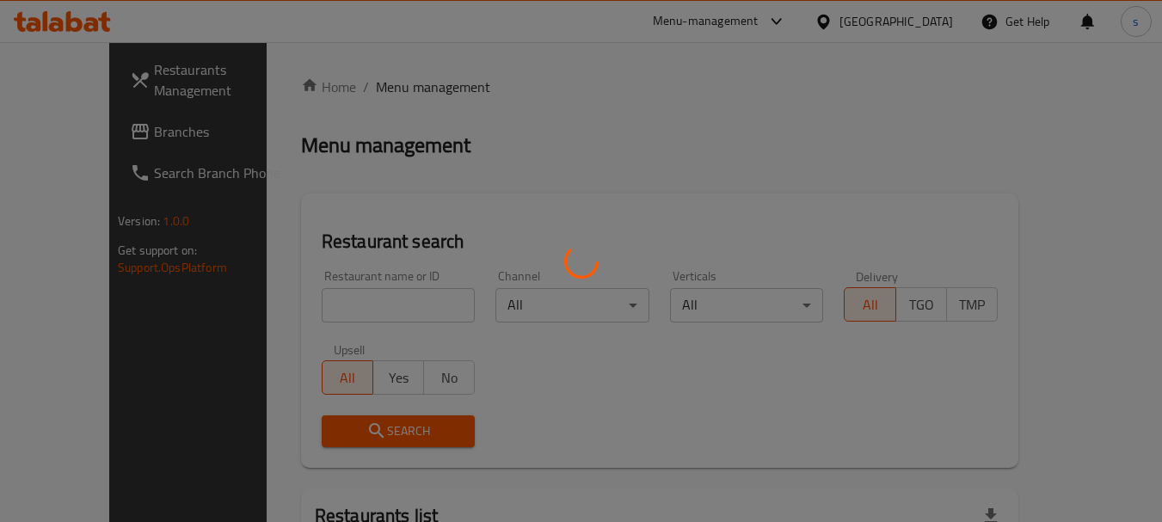
click at [298, 301] on div at bounding box center [581, 261] width 1162 height 522
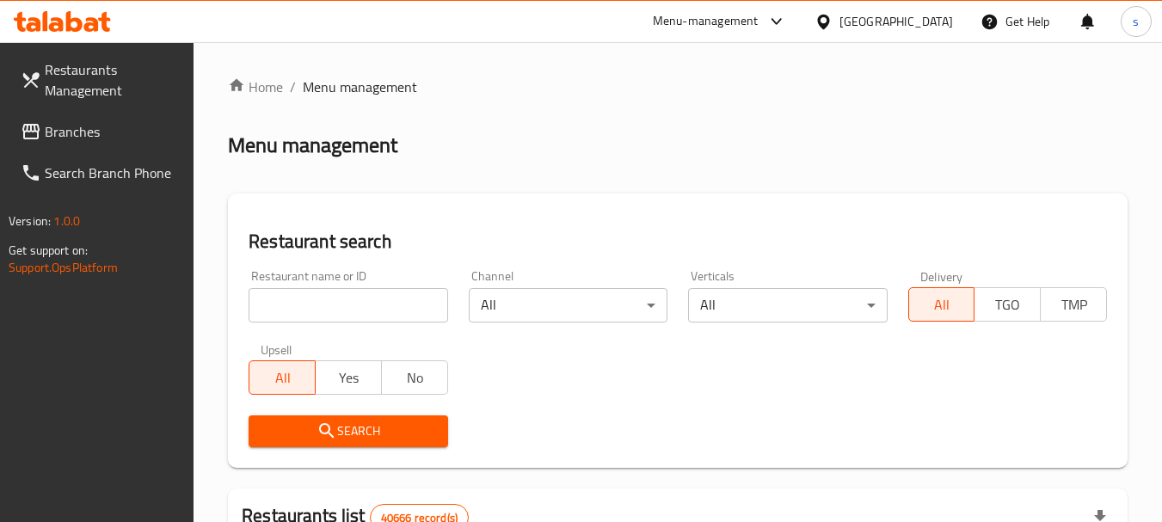
click at [287, 302] on input "search" at bounding box center [348, 305] width 199 height 34
paste input "703553"
type input "703553"
click at [280, 428] on span "Search" at bounding box center [347, 430] width 171 height 21
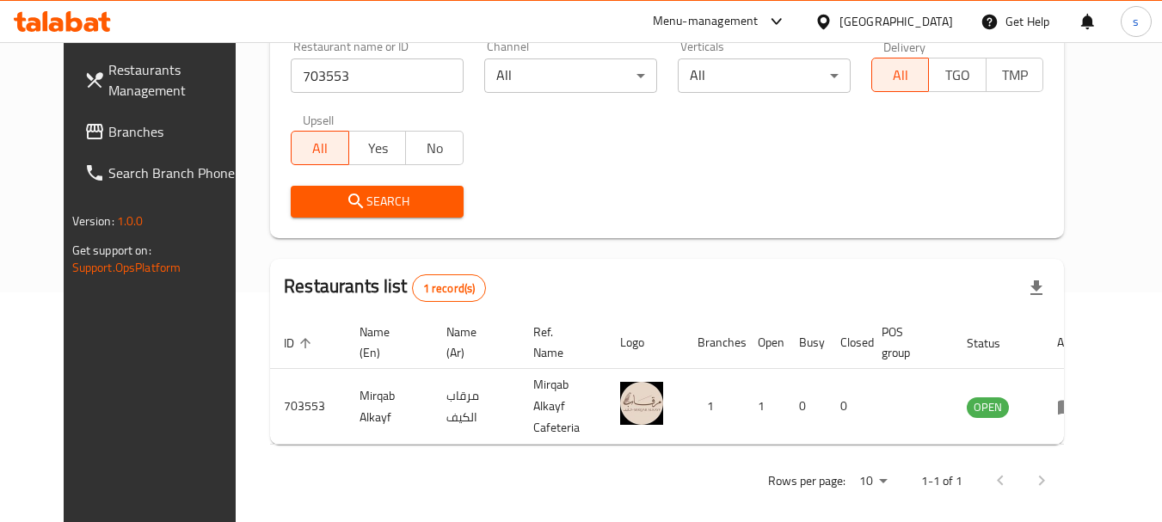
scroll to position [230, 0]
drag, startPoint x: 95, startPoint y: 139, endPoint x: 184, endPoint y: 144, distance: 89.5
click at [108, 139] on span "Branches" at bounding box center [176, 131] width 136 height 21
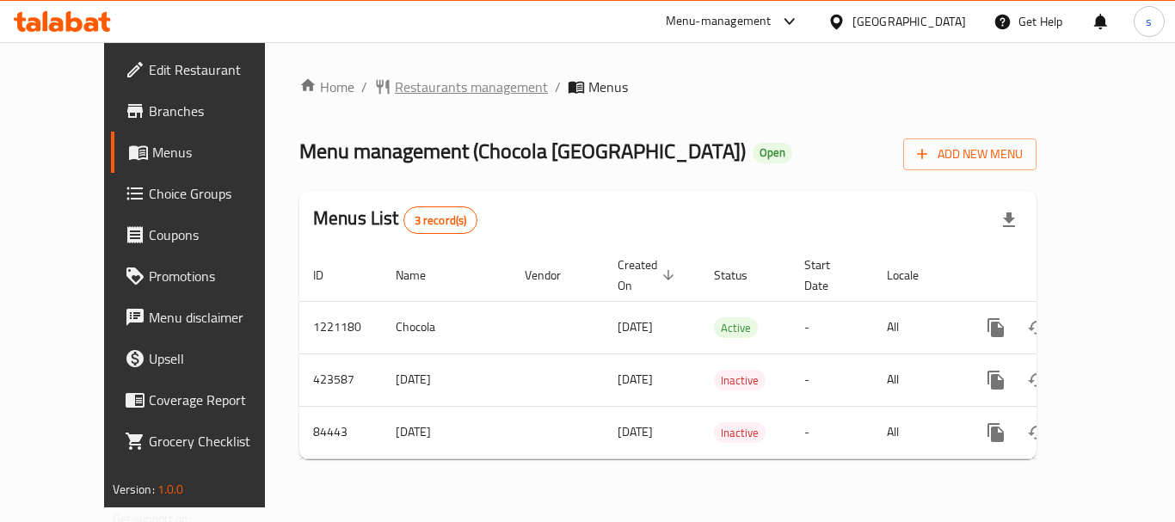
click at [395, 89] on span "Restaurants management" at bounding box center [471, 87] width 153 height 21
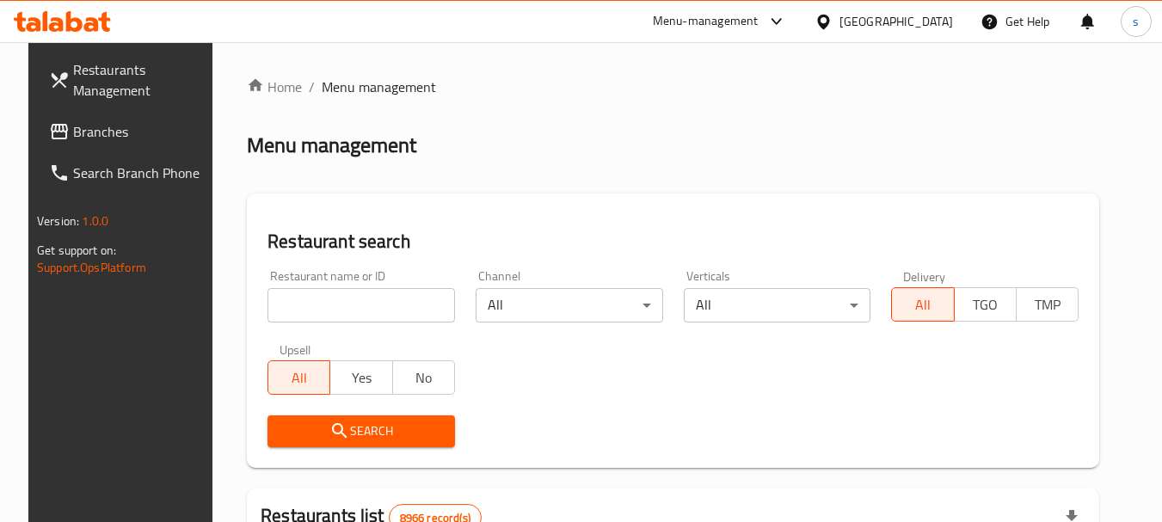
click at [285, 309] on div at bounding box center [581, 261] width 1162 height 522
click at [307, 291] on input "search" at bounding box center [360, 305] width 187 height 34
paste input "600759"
type input "600759"
click at [308, 431] on span "Search" at bounding box center [361, 430] width 160 height 21
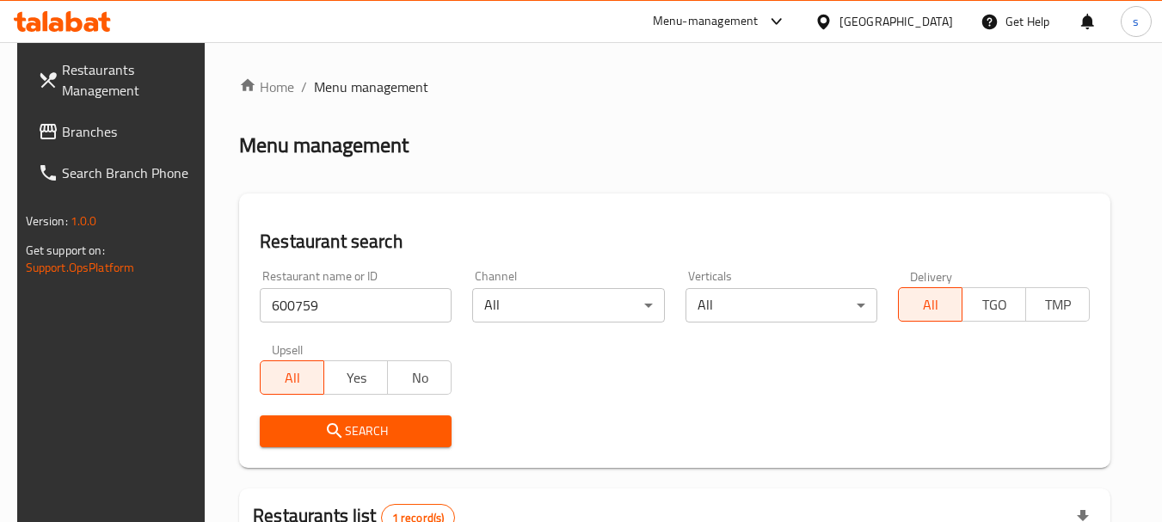
click at [110, 142] on link "Branches" at bounding box center [117, 131] width 187 height 41
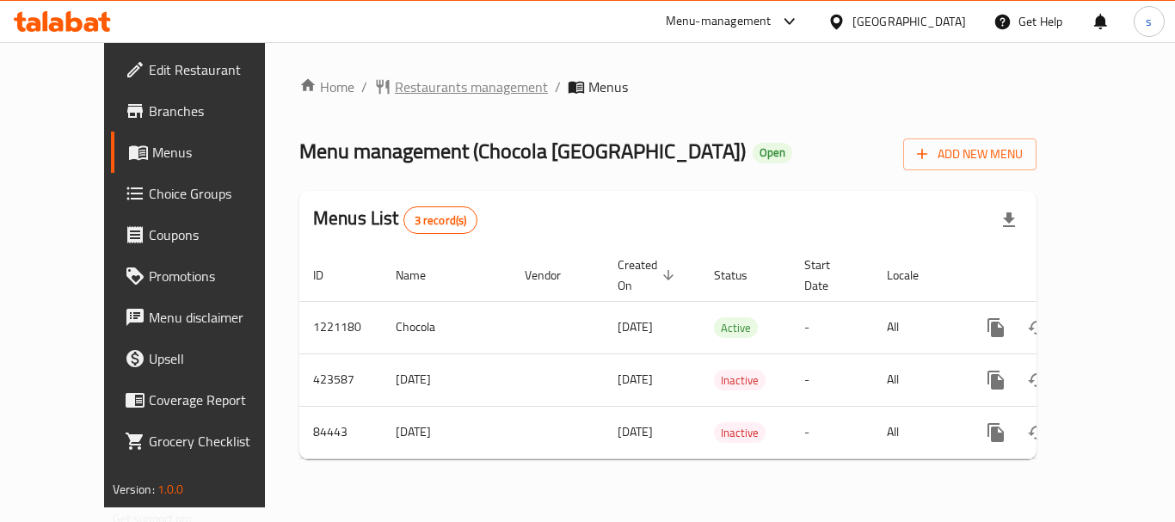
click at [409, 87] on span "Restaurants management" at bounding box center [471, 87] width 153 height 21
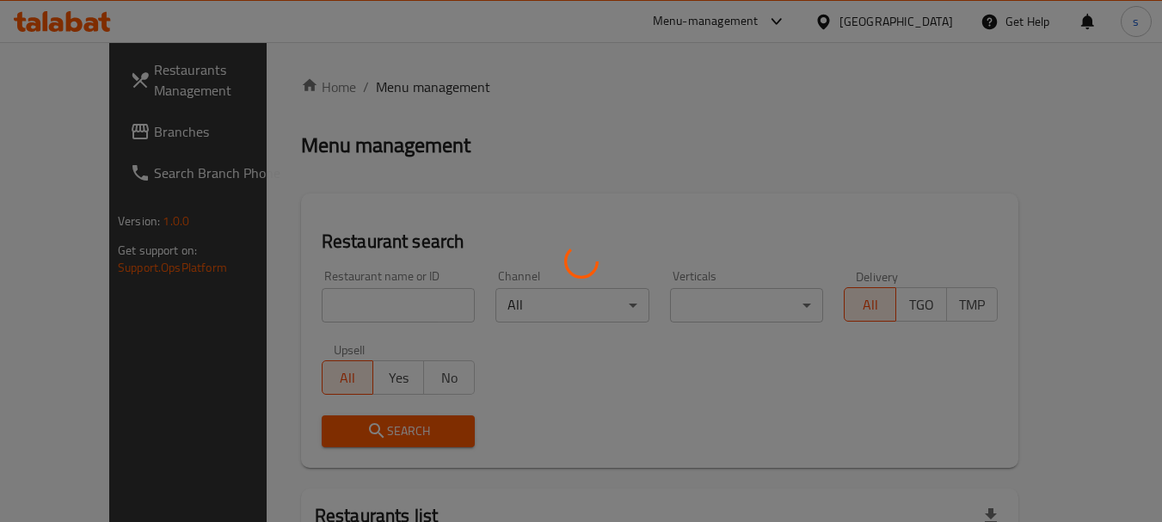
click at [316, 306] on div at bounding box center [581, 261] width 1162 height 522
click at [340, 301] on div at bounding box center [581, 261] width 1162 height 522
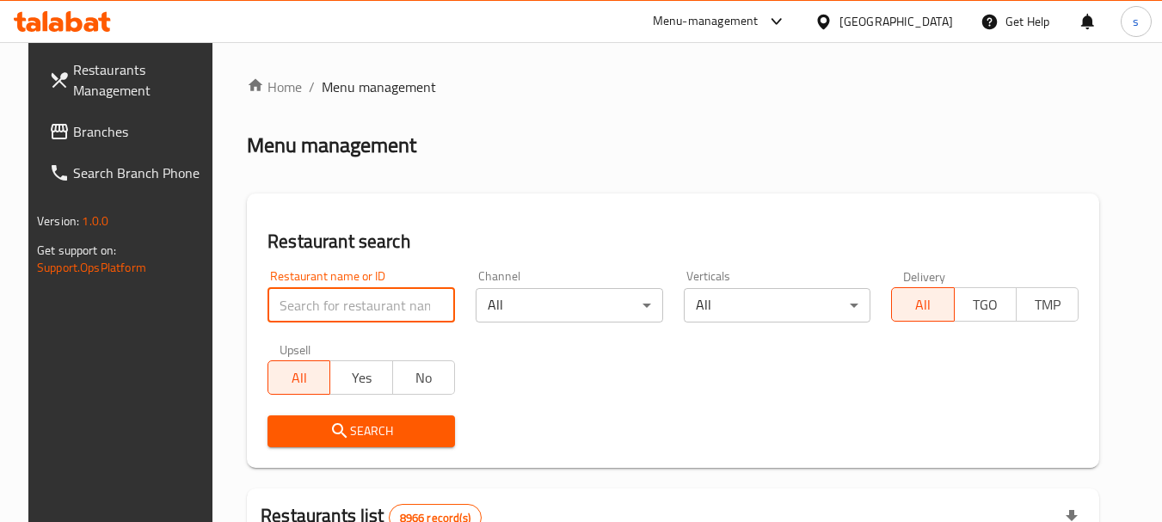
click at [396, 294] on input "search" at bounding box center [360, 305] width 187 height 34
paste input "600759"
type input "600759"
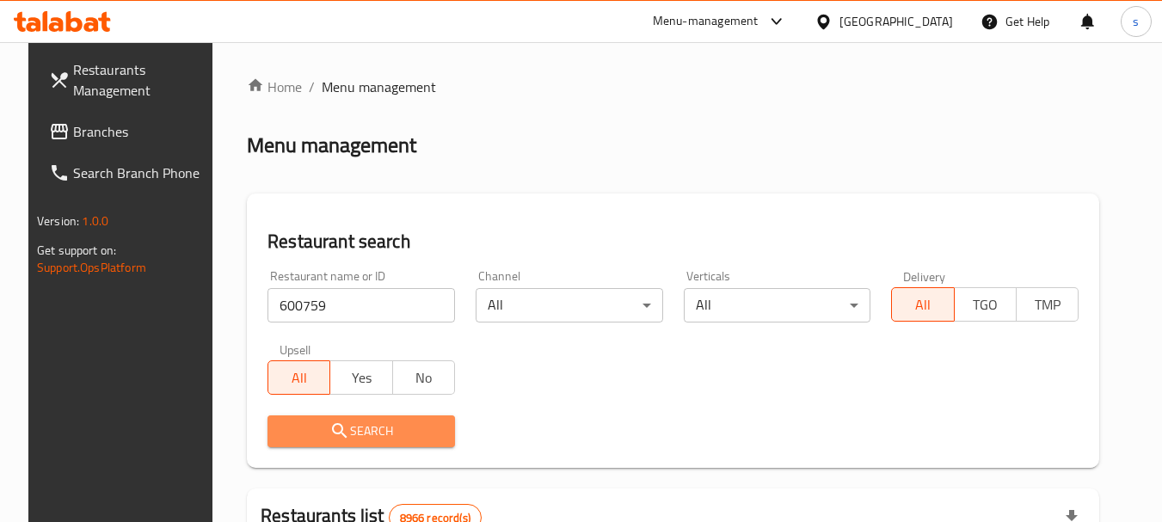
click at [281, 433] on span "Search" at bounding box center [361, 430] width 160 height 21
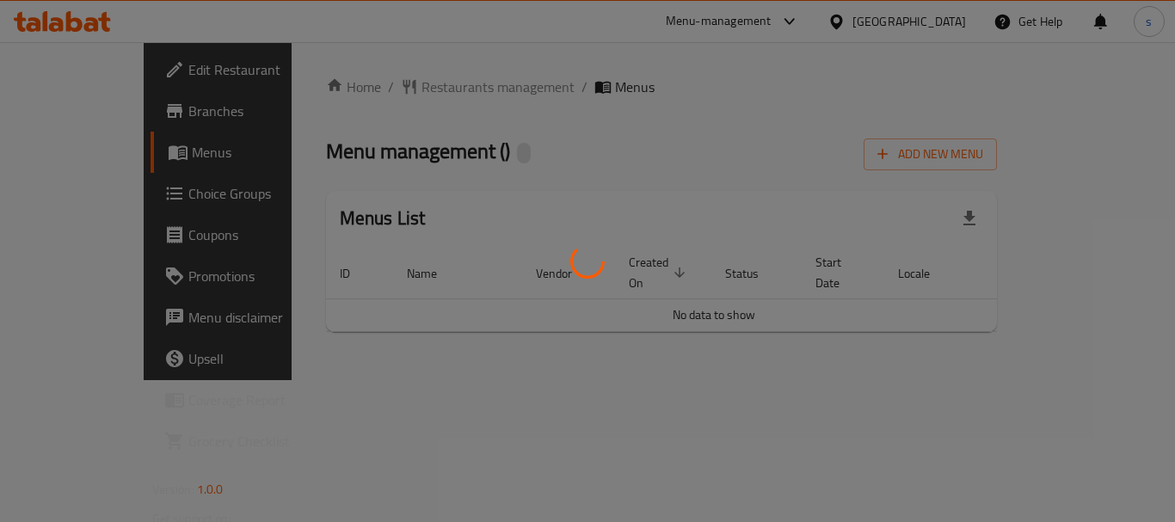
click at [408, 77] on div at bounding box center [587, 261] width 1175 height 522
click at [408, 86] on div at bounding box center [587, 261] width 1175 height 522
click at [425, 89] on div at bounding box center [587, 261] width 1175 height 522
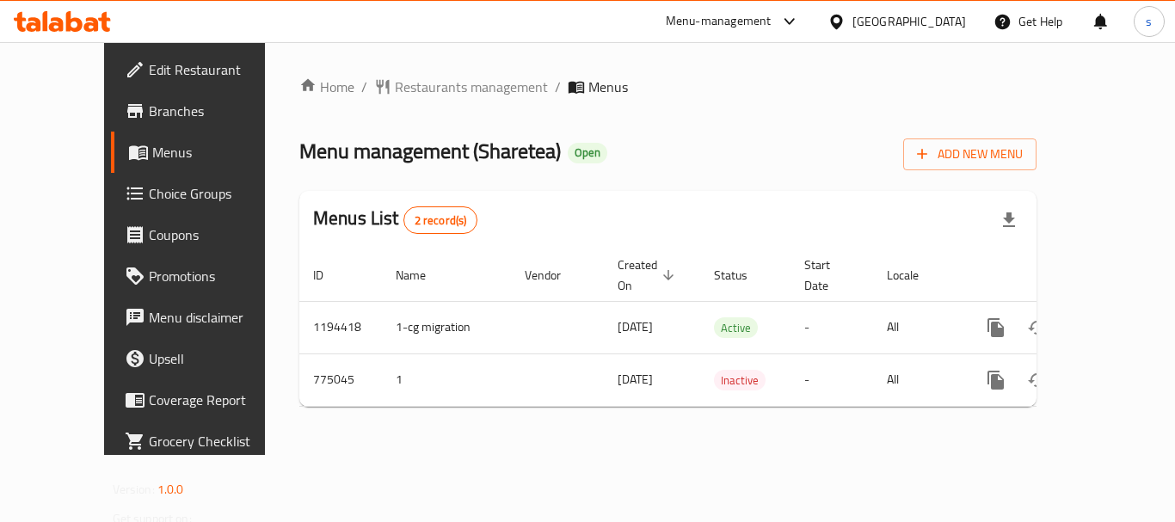
click at [425, 89] on span "Restaurants management" at bounding box center [471, 87] width 153 height 21
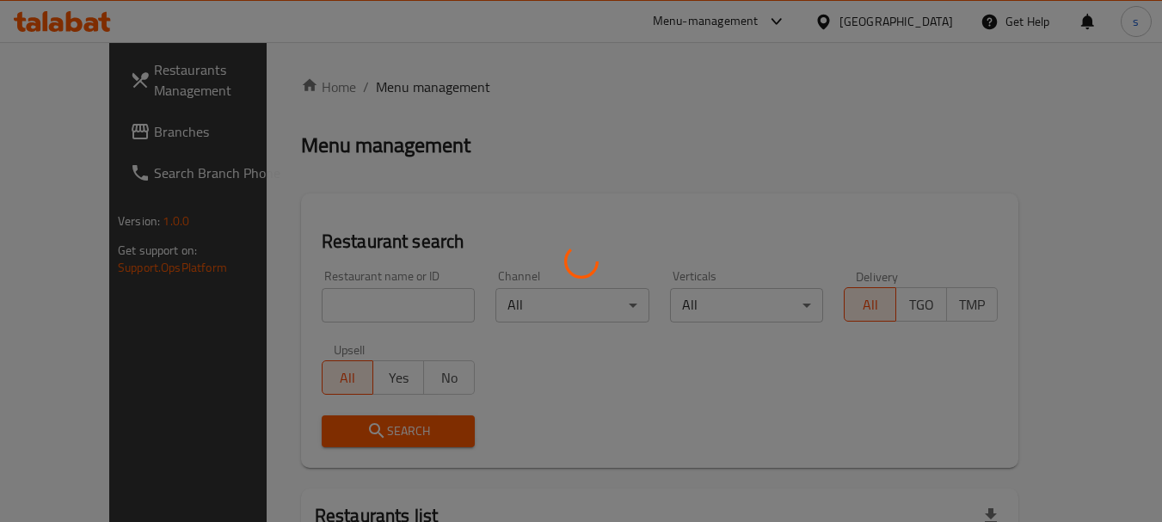
click at [294, 312] on div at bounding box center [581, 261] width 1162 height 522
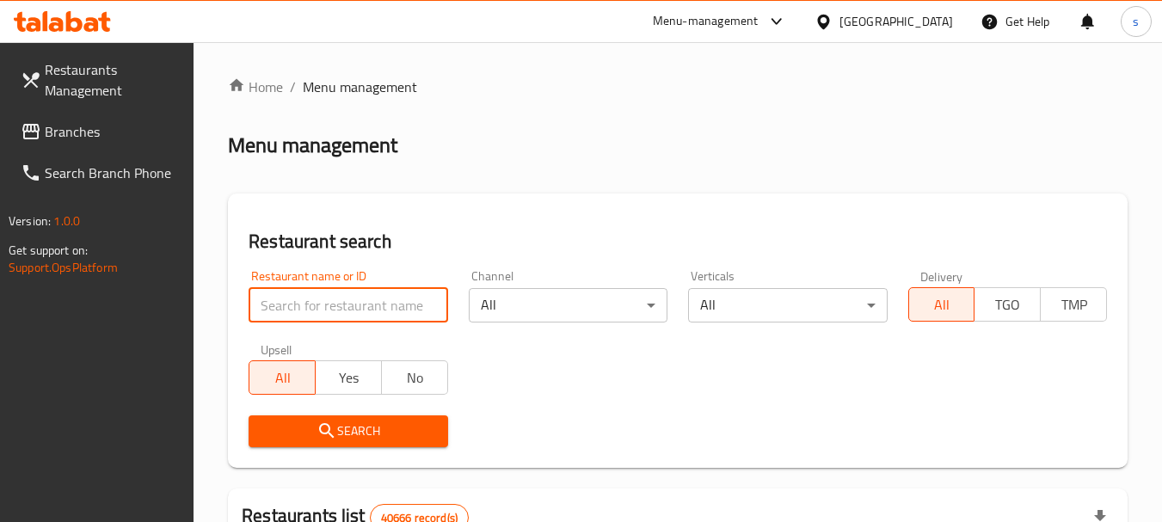
click at [299, 301] on input "search" at bounding box center [348, 305] width 199 height 34
paste input "652087"
type input "652087"
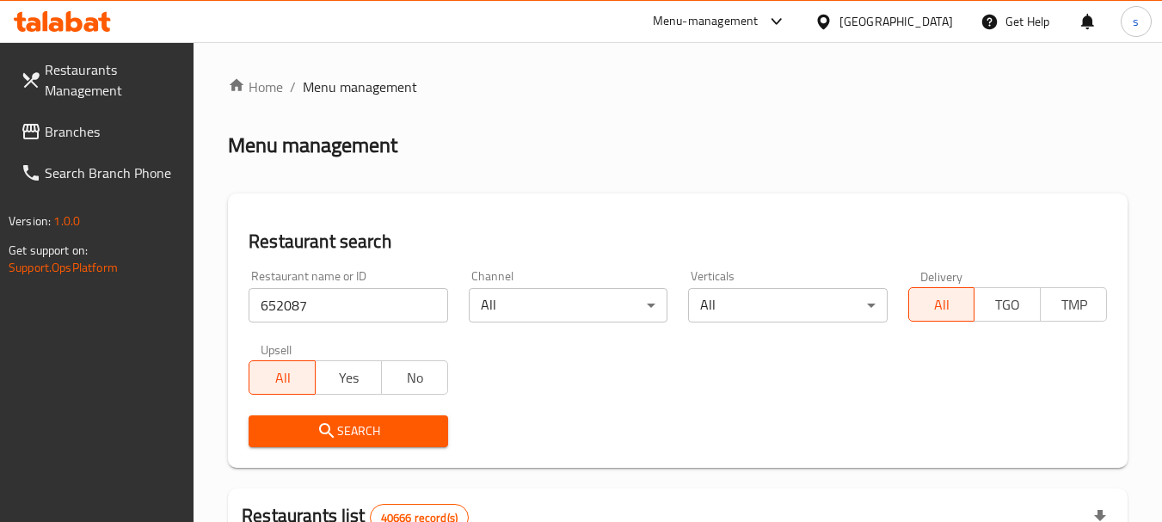
click at [269, 435] on span "Search" at bounding box center [347, 430] width 171 height 21
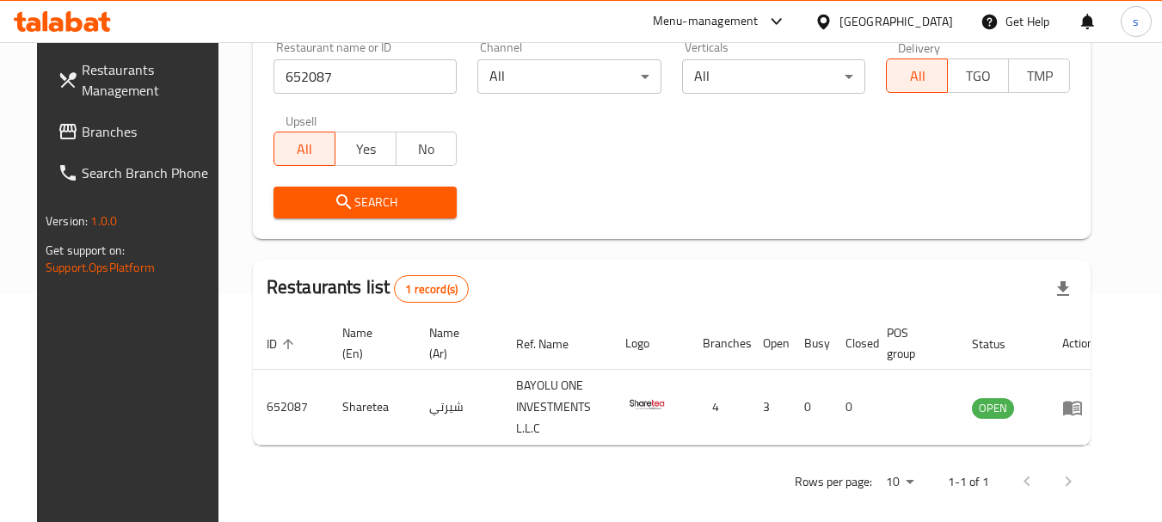
scroll to position [230, 0]
